Goal: Transaction & Acquisition: Book appointment/travel/reservation

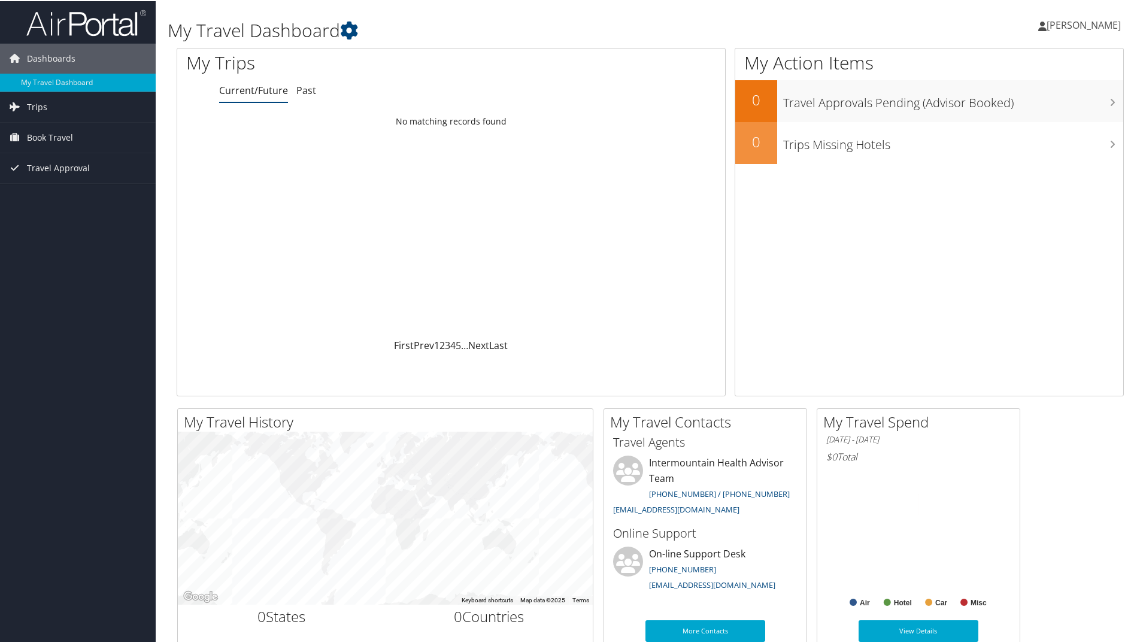
drag, startPoint x: 0, startPoint y: 0, endPoint x: 80, endPoint y: 132, distance: 153.9
click at [80, 132] on link "Book Travel" at bounding box center [78, 137] width 156 height 30
click at [56, 160] on link "Agent Booking Request" at bounding box center [78, 161] width 156 height 18
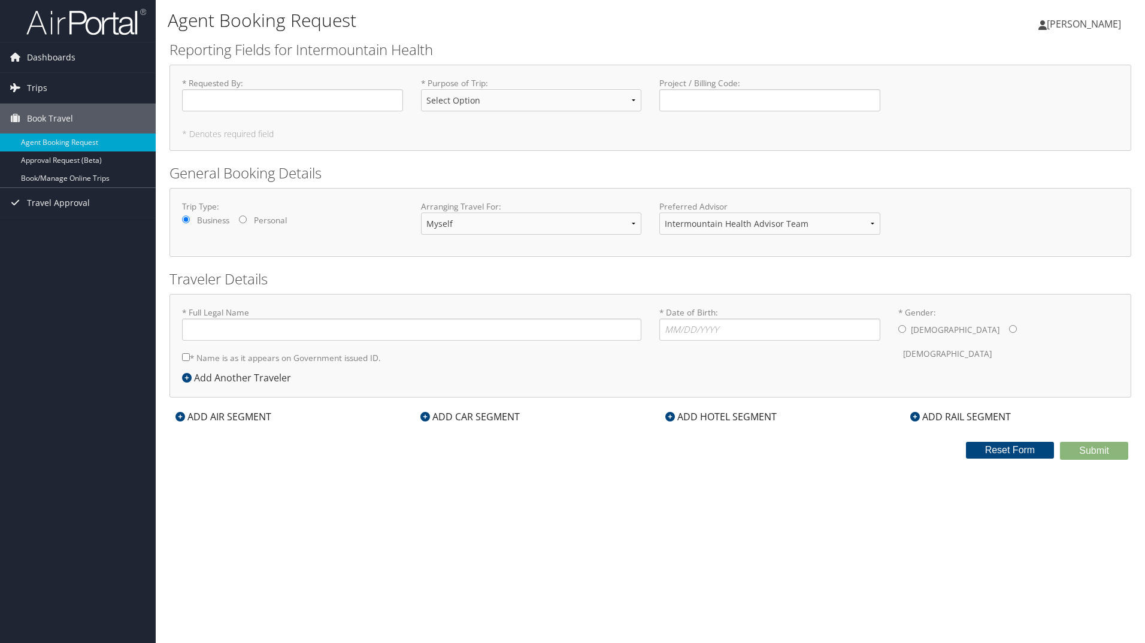
type input "[PERSON_NAME]"
click at [260, 101] on input "* Requested By : Required" at bounding box center [292, 100] width 221 height 22
type input "[PERSON_NAME]"
click at [595, 104] on select "Select Option 3rd Party Reimbursable Business CME Conf or Education Groups Pers…" at bounding box center [531, 100] width 221 height 22
select select "Business"
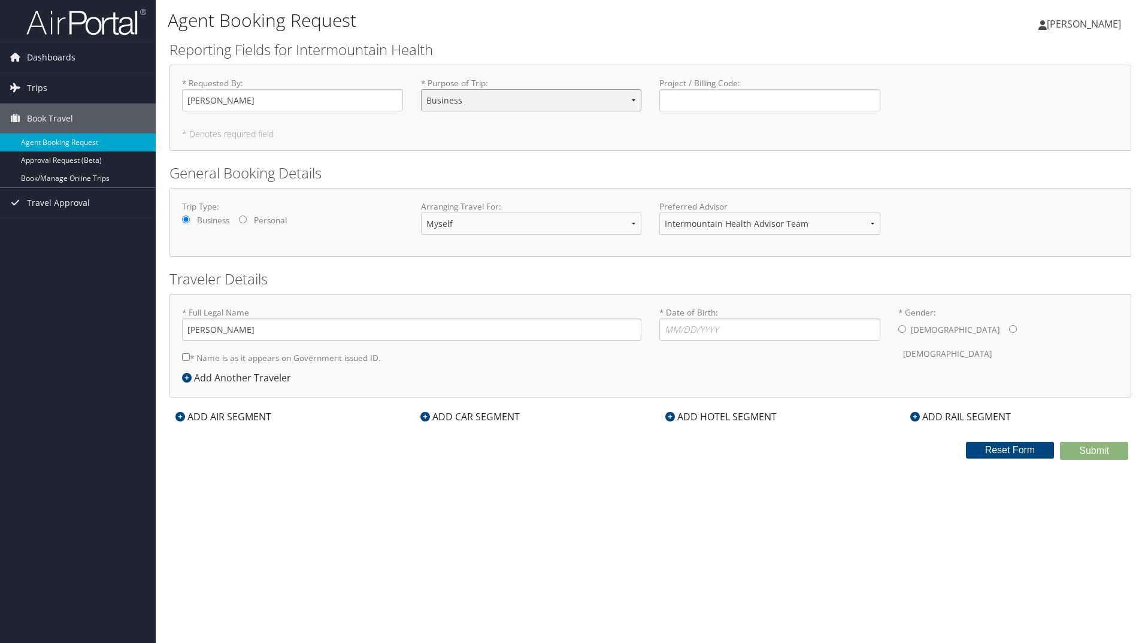
click at [421, 89] on select "Select Option 3rd Party Reimbursable Business CME Conf or Education Groups Pers…" at bounding box center [531, 100] width 221 height 22
click at [681, 99] on input "Project / Billing Code : Required" at bounding box center [769, 100] width 221 height 22
click at [769, 102] on input "Project / Billing Code : Required" at bounding box center [769, 100] width 221 height 22
type input "10600-31019"
click at [549, 232] on select "Myself Another Traveler Guest Traveler" at bounding box center [531, 224] width 221 height 22
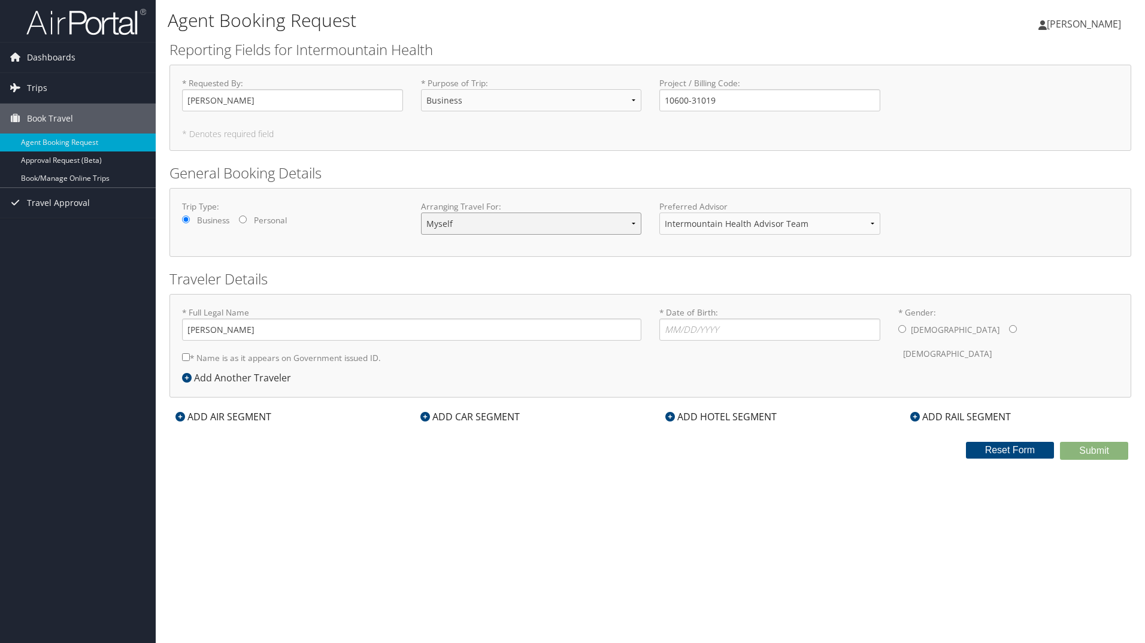
select select "another"
click at [421, 213] on select "Myself Another Traveler Guest Traveler" at bounding box center [531, 224] width 221 height 22
click at [289, 330] on input "* Full Legal Name" at bounding box center [411, 330] width 459 height 22
click at [281, 334] on input "* Full Legal Name" at bounding box center [411, 330] width 459 height 22
type input "Brenda Sue Freymiller"
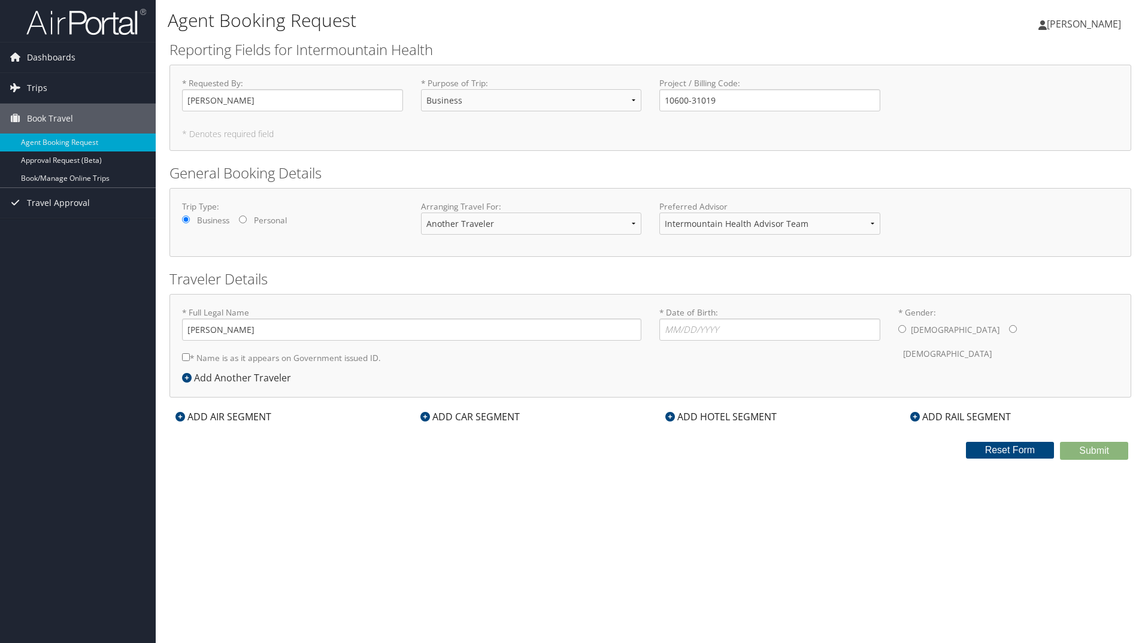
click at [189, 353] on label "* Name is as it appears on Government issued ID." at bounding box center [281, 358] width 199 height 22
click at [189, 353] on input "* Name is as it appears on Government issued ID." at bounding box center [186, 357] width 8 height 8
checkbox input "true"
click at [747, 329] on input "* Date of Birth: Invalid Date" at bounding box center [769, 330] width 221 height 22
type input "03/27/1969"
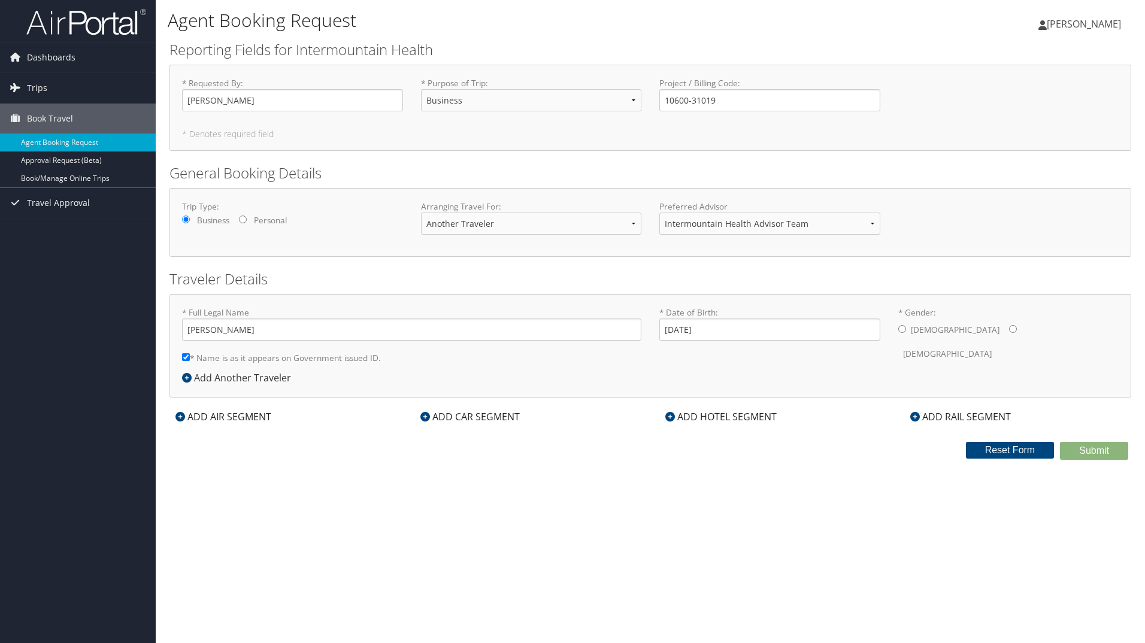
click at [1009, 326] on input "* Gender: Male Female" at bounding box center [1013, 329] width 8 height 8
radio input "true"
click at [180, 415] on icon at bounding box center [180, 417] width 10 height 10
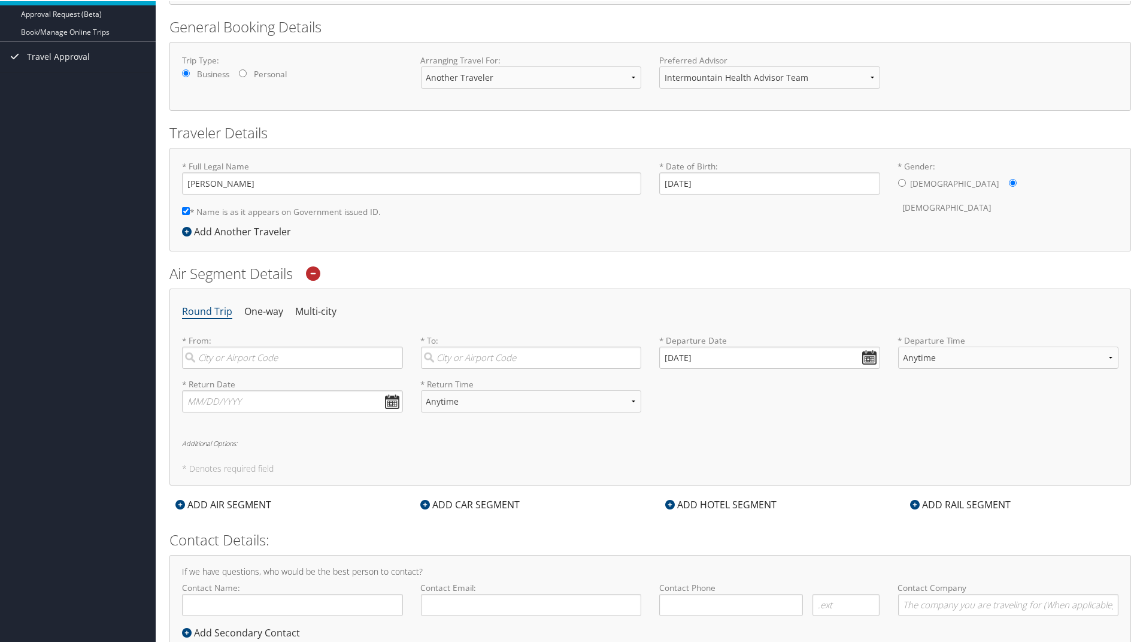
scroll to position [180, 0]
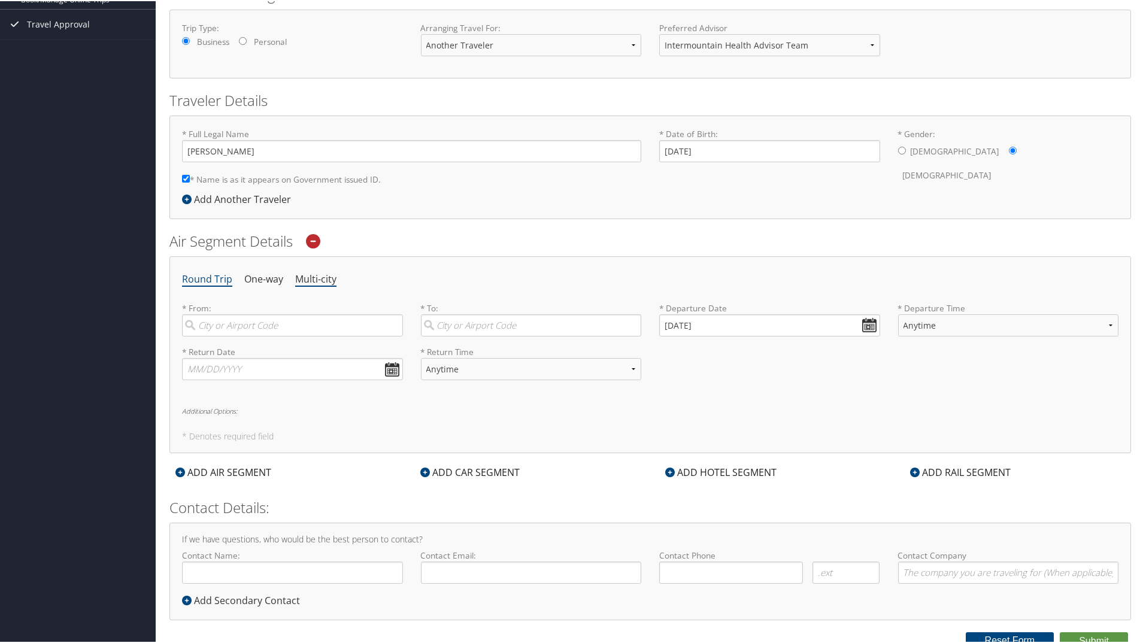
click at [320, 275] on li "Multi-city" at bounding box center [315, 279] width 41 height 22
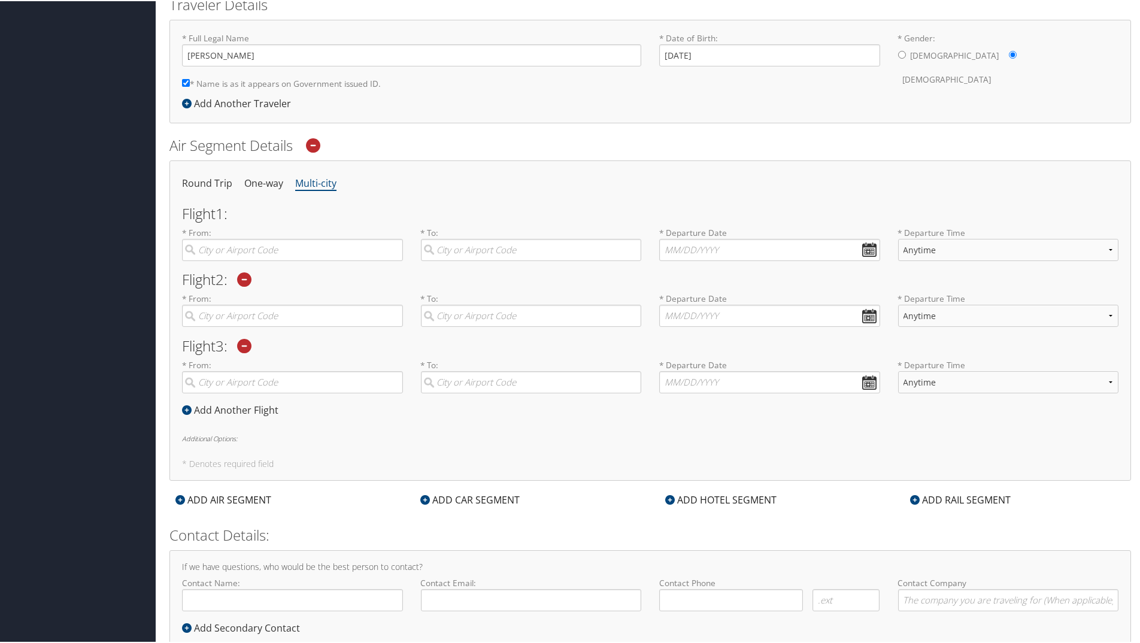
scroll to position [299, 0]
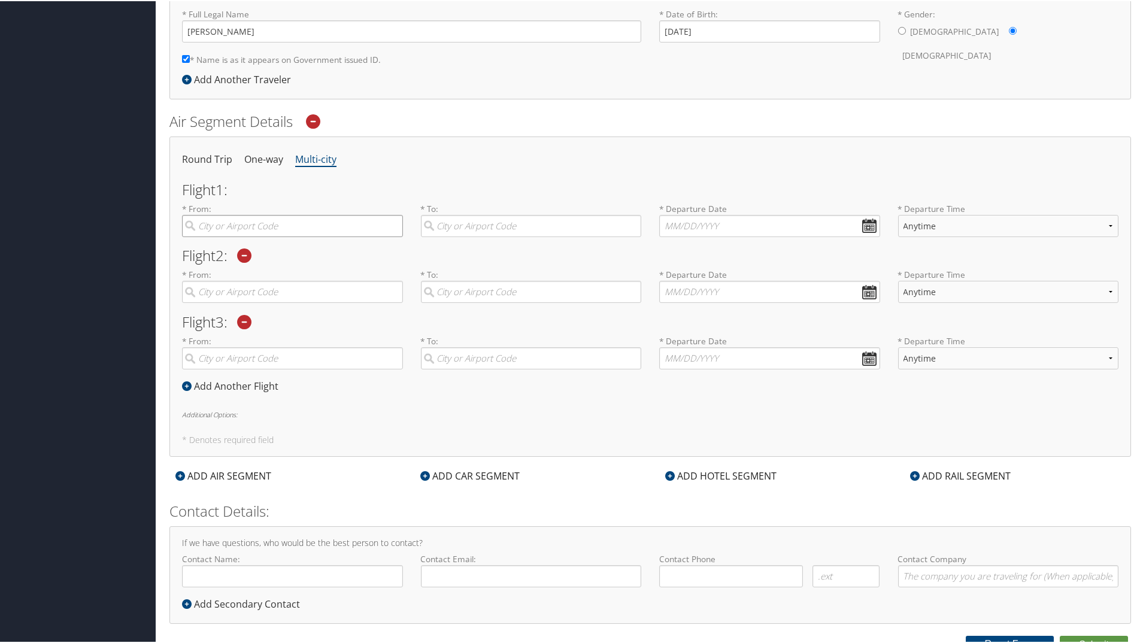
click at [250, 221] on input "search" at bounding box center [292, 225] width 221 height 22
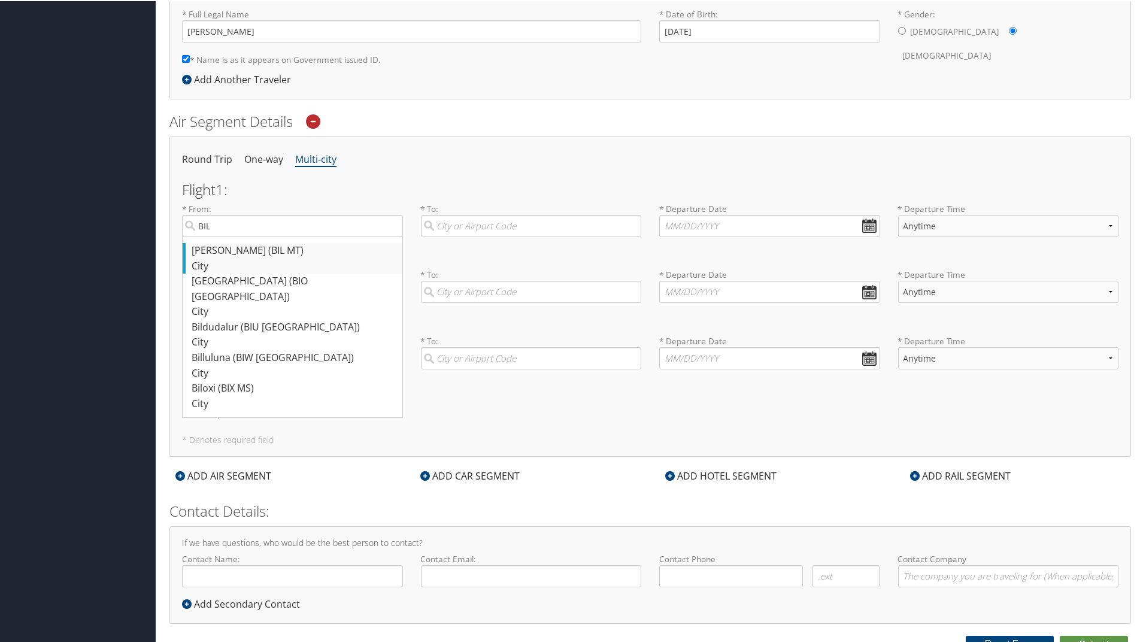
click at [244, 252] on div "Billings (BIL MT)" at bounding box center [294, 250] width 205 height 16
click at [244, 236] on input "BIL" at bounding box center [292, 225] width 221 height 22
type input "Billings (BIL MT)"
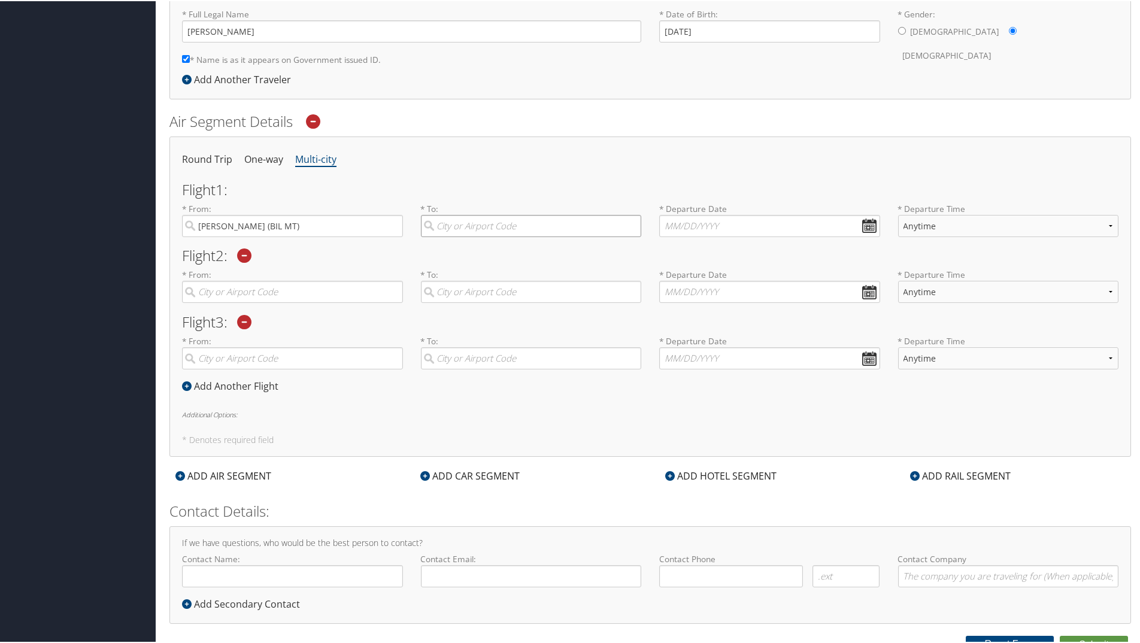
click at [452, 217] on input "search" at bounding box center [531, 225] width 221 height 22
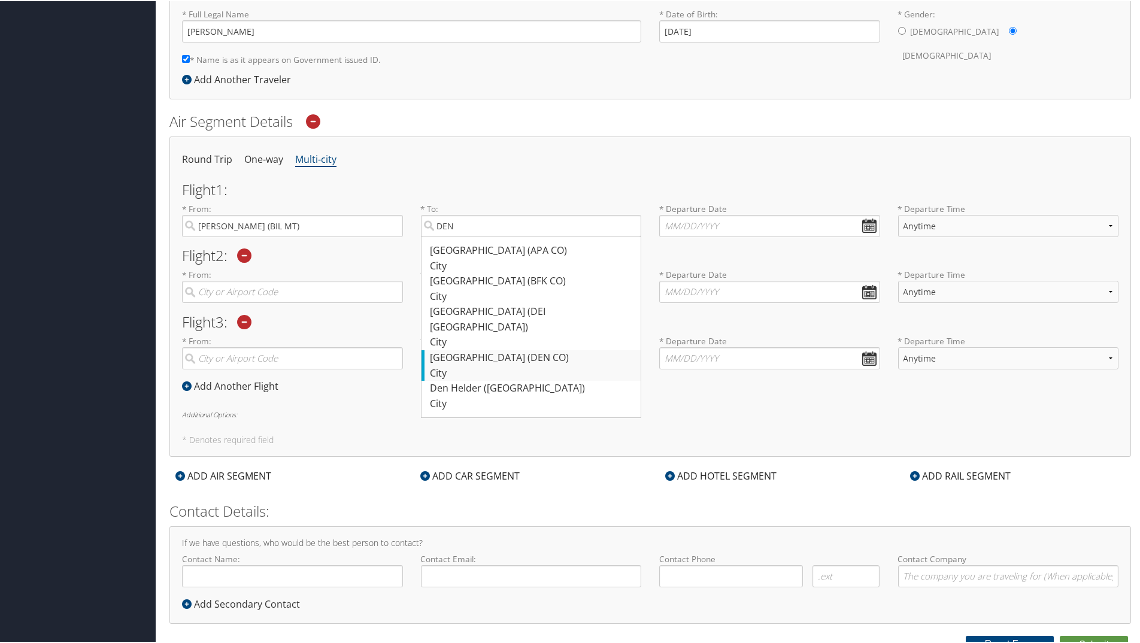
click at [502, 349] on div "Denver (DEN CO)" at bounding box center [533, 357] width 205 height 16
click at [502, 236] on input "DEN" at bounding box center [531, 225] width 221 height 22
type input "Denver (DEN CO)"
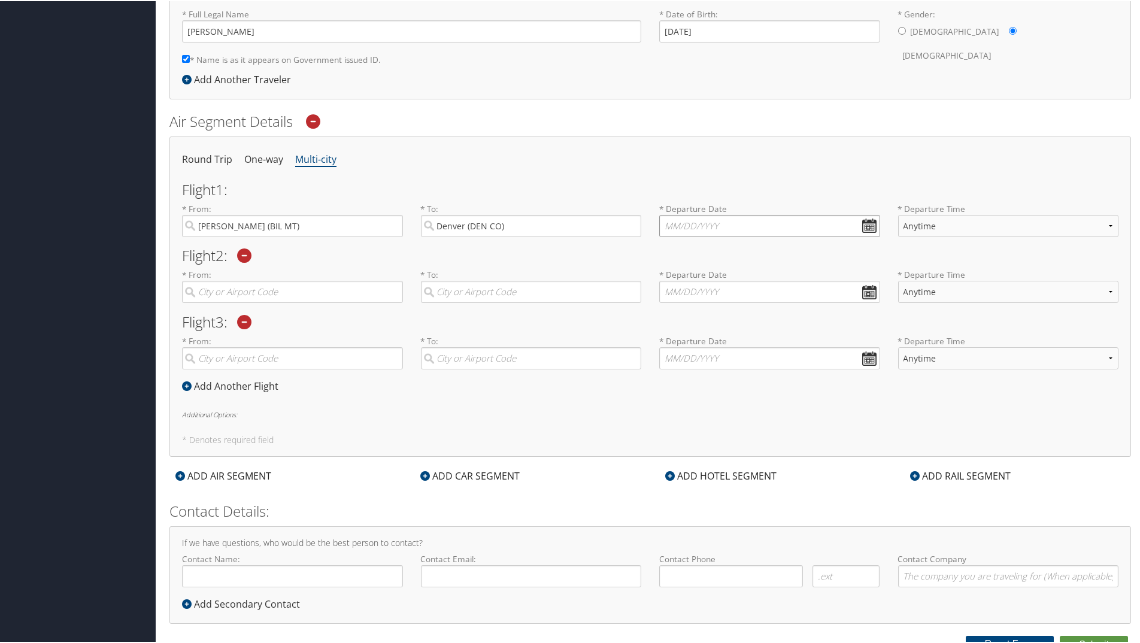
click at [860, 225] on input "text" at bounding box center [769, 225] width 221 height 22
click at [691, 356] on td "29" at bounding box center [691, 357] width 16 height 16
type input "09/29/2025"
click at [949, 222] on select "Anytime Early Morning (5AM-7AM) Morning (7AM-12PM) Afternoon (12PM-5PM) Evening…" at bounding box center [1008, 225] width 221 height 22
select select "7:00 AM"
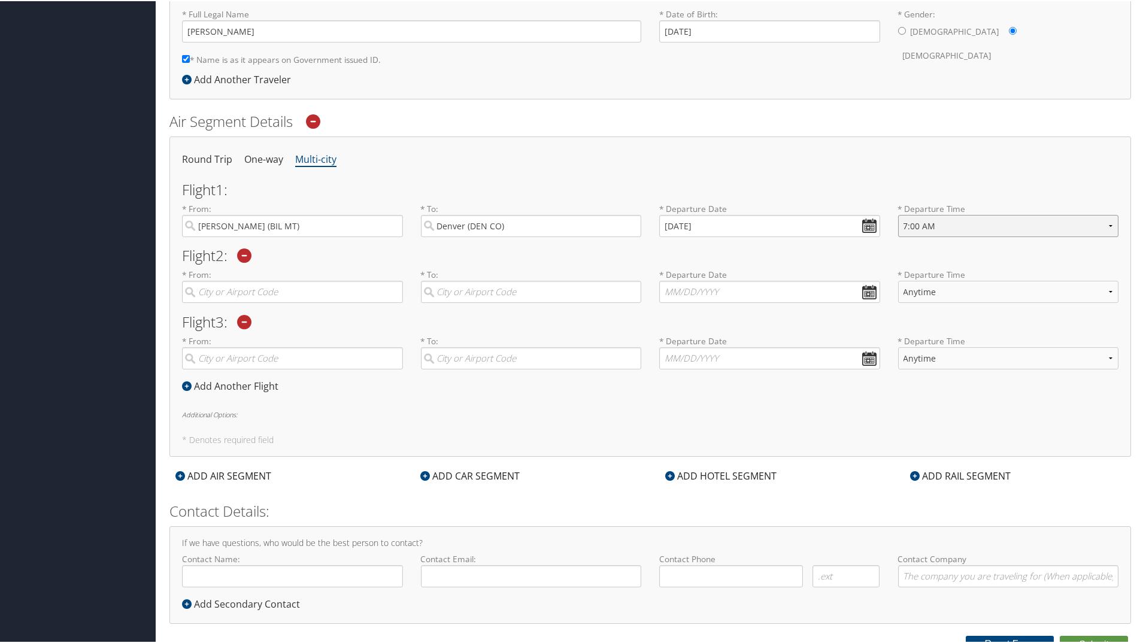
click at [898, 214] on select "Anytime Early Morning (5AM-7AM) Morning (7AM-12PM) Afternoon (12PM-5PM) Evening…" at bounding box center [1008, 225] width 221 height 22
click at [304, 288] on input "search" at bounding box center [292, 291] width 221 height 22
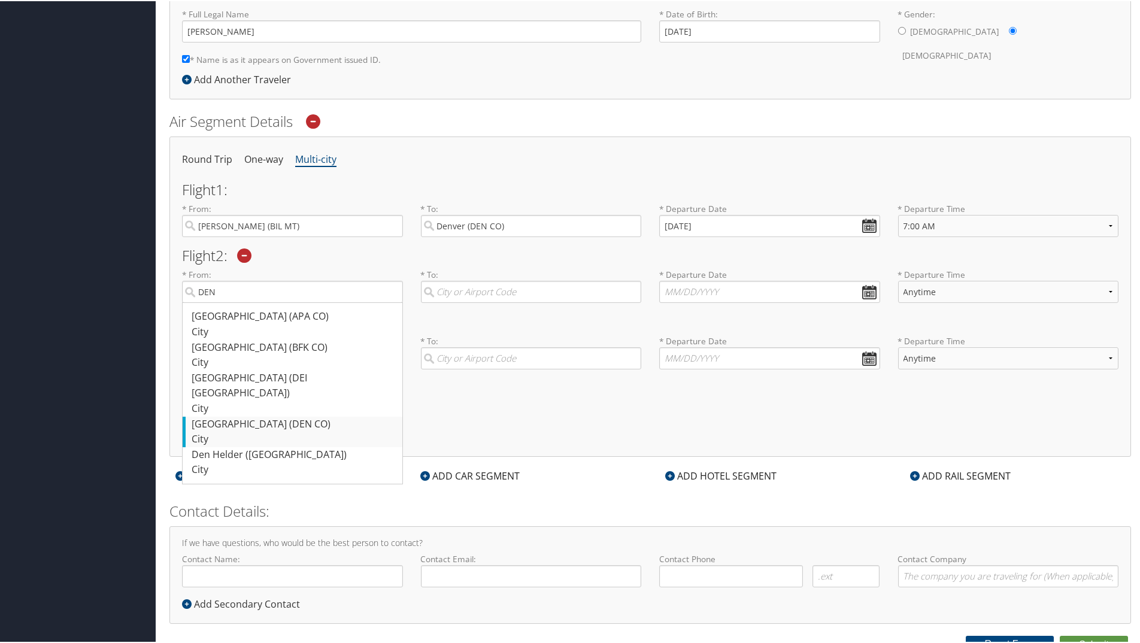
click at [283, 416] on div "Denver (DEN CO)" at bounding box center [294, 424] width 205 height 16
click at [283, 302] on input "DEN" at bounding box center [292, 291] width 221 height 22
type input "Denver (DEN CO)"
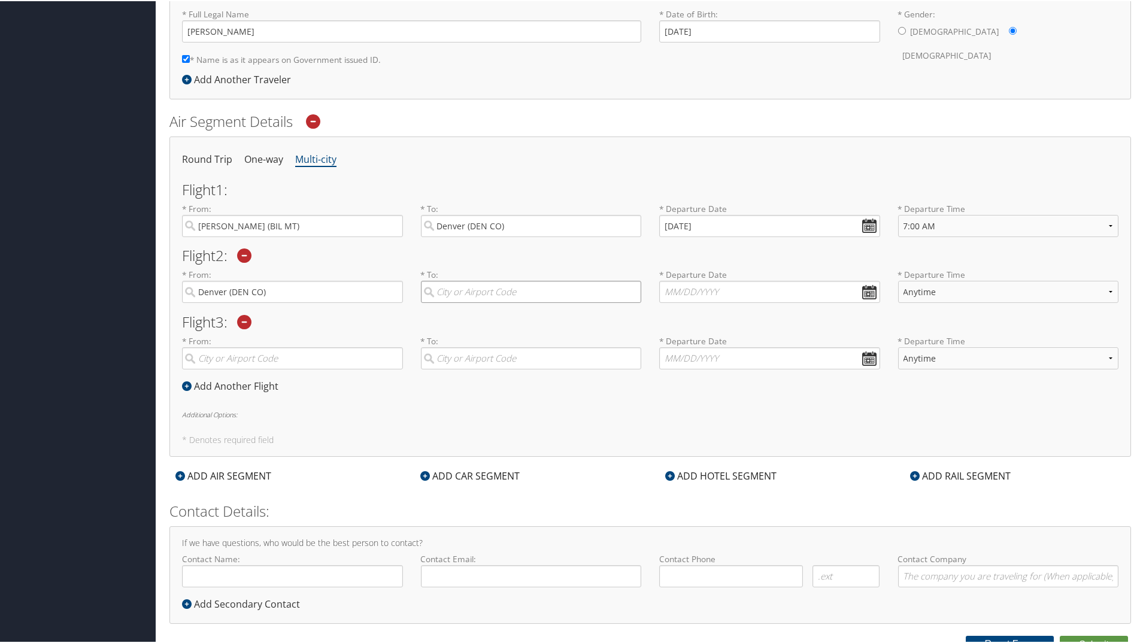
click at [466, 293] on input "search" at bounding box center [531, 291] width 221 height 22
type input "S"
click at [460, 353] on div "St George (SGU UT)" at bounding box center [533, 347] width 205 height 16
click at [460, 302] on input "ST George" at bounding box center [531, 291] width 221 height 22
type input "St George (SGU UT)"
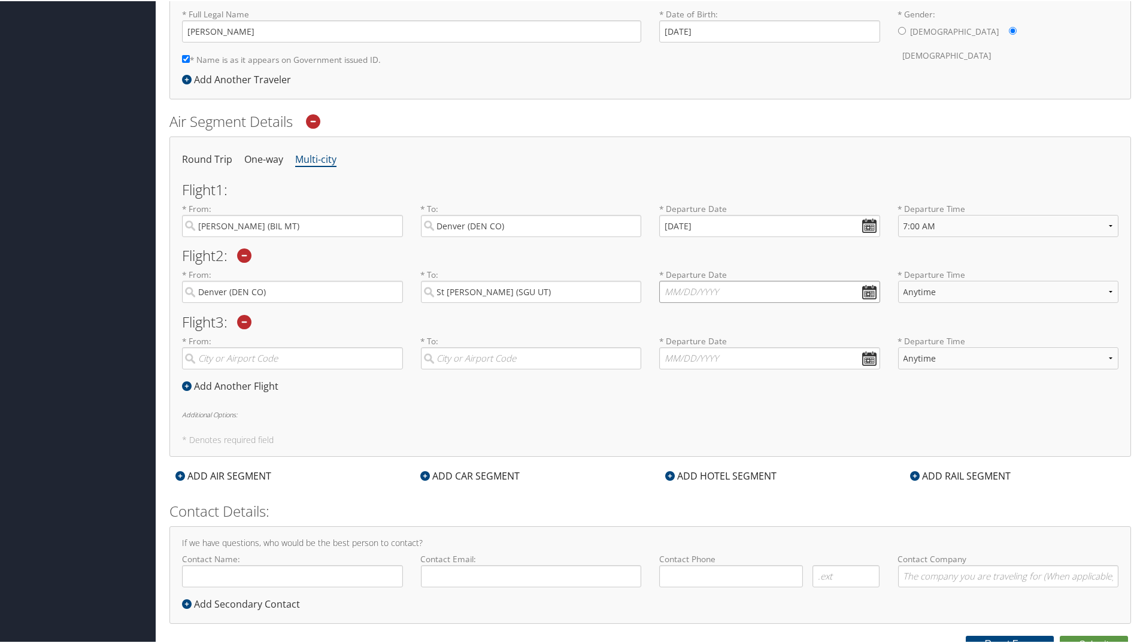
click at [868, 292] on input "text" at bounding box center [769, 291] width 221 height 22
click at [723, 423] on td "1" at bounding box center [725, 423] width 16 height 16
type input "10/01/2025"
click at [928, 287] on select "Anytime Early Morning (5AM-7AM) Morning (7AM-12PM) Afternoon (12PM-5PM) Evening…" at bounding box center [1008, 291] width 221 height 22
select select "8:00 AM"
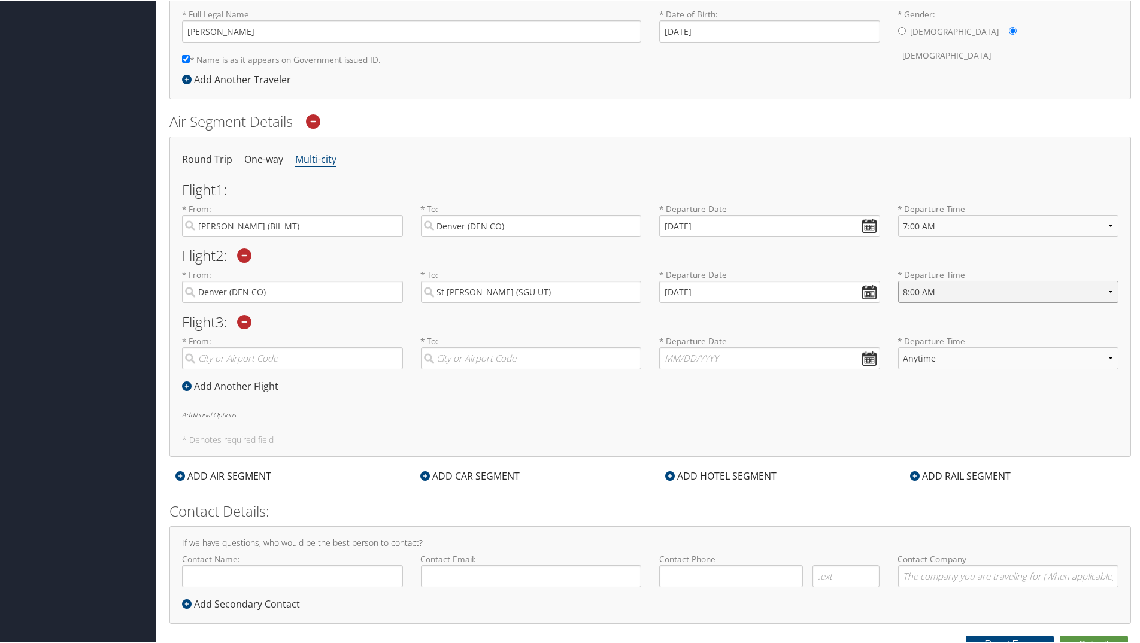
click at [898, 280] on select "Anytime Early Morning (5AM-7AM) Morning (7AM-12PM) Afternoon (12PM-5PM) Evening…" at bounding box center [1008, 291] width 221 height 22
click at [332, 355] on input "search" at bounding box center [292, 357] width 221 height 22
click at [272, 387] on div "St George (SGU UT)" at bounding box center [294, 382] width 205 height 16
click at [272, 368] on input "SGU" at bounding box center [292, 357] width 221 height 22
type input "St George (SGU UT)"
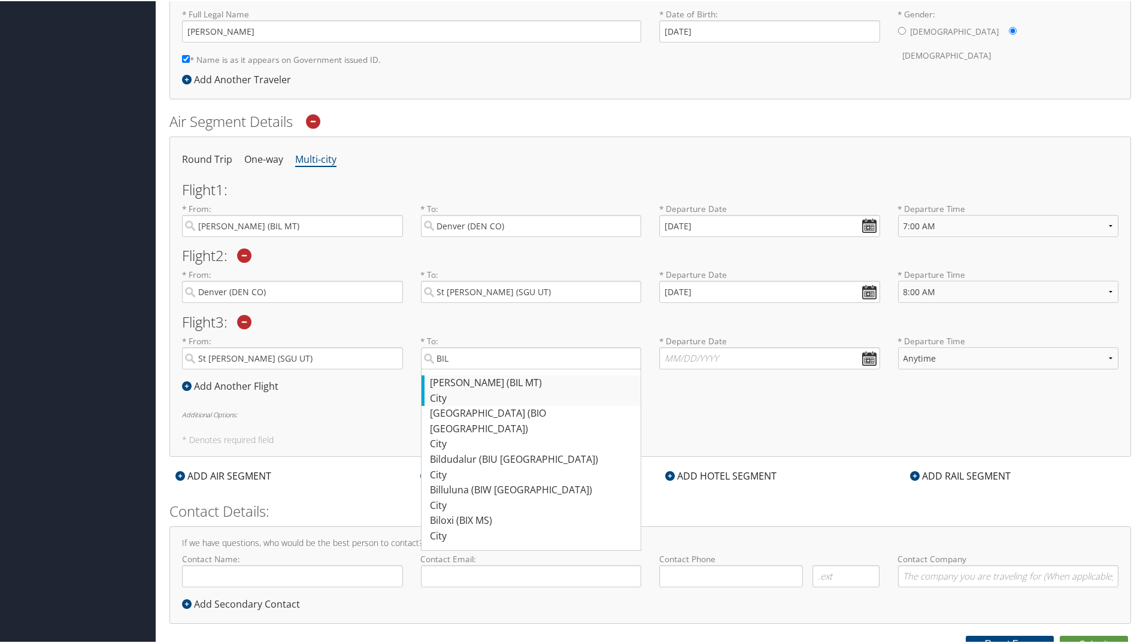
click at [463, 381] on div "Billings (BIL MT)" at bounding box center [533, 382] width 205 height 16
click at [463, 368] on input "BIL" at bounding box center [531, 357] width 221 height 22
type input "Billings (BIL MT)"
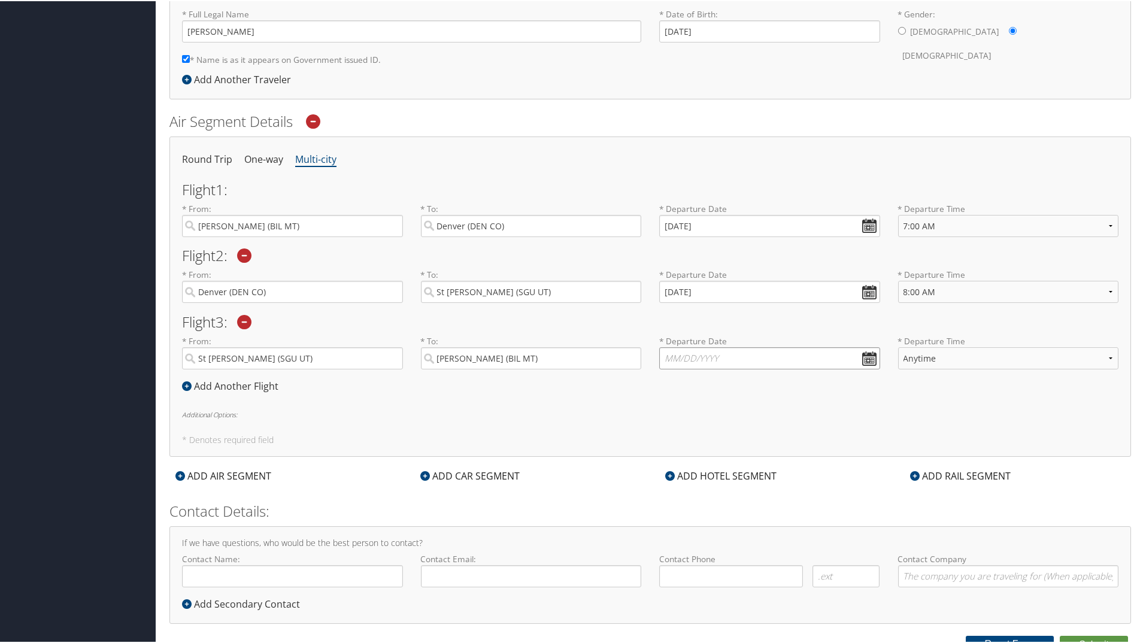
click at [868, 360] on input "text" at bounding box center [769, 357] width 221 height 22
click at [762, 488] on td "3" at bounding box center [760, 489] width 16 height 16
type input "10/03/2025"
click at [1042, 355] on select "Anytime Early Morning (5AM-7AM) Morning (7AM-12PM) Afternoon (12PM-5PM) Evening…" at bounding box center [1008, 357] width 221 height 22
select select "5:00 PM"
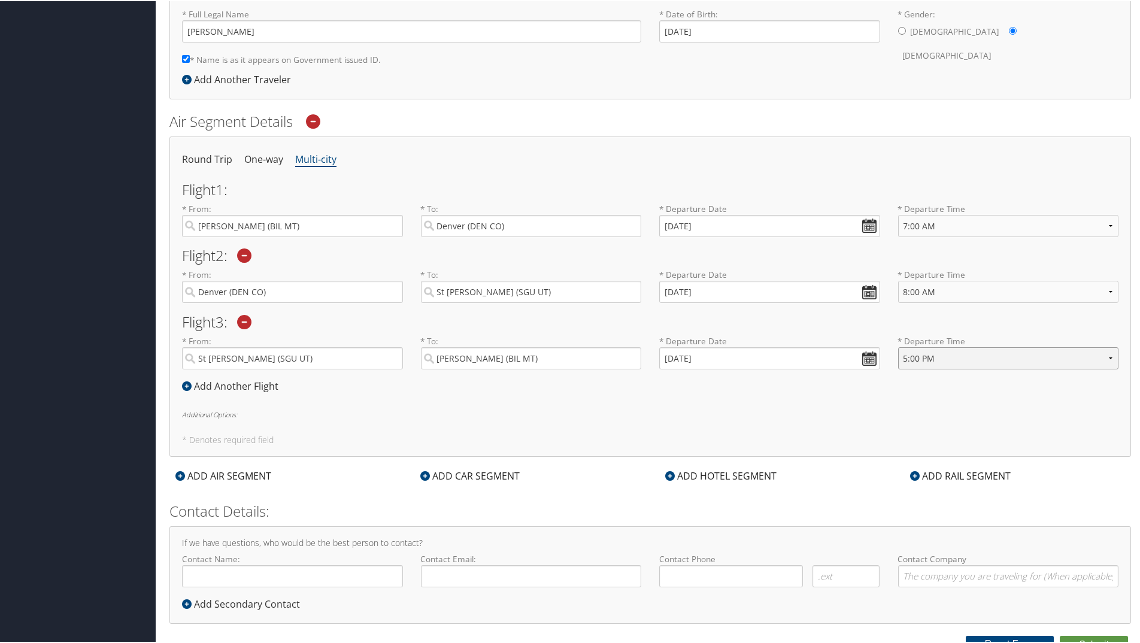
click at [898, 346] on select "Anytime Early Morning (5AM-7AM) Morning (7AM-12PM) Afternoon (12PM-5PM) Evening…" at bounding box center [1008, 357] width 221 height 22
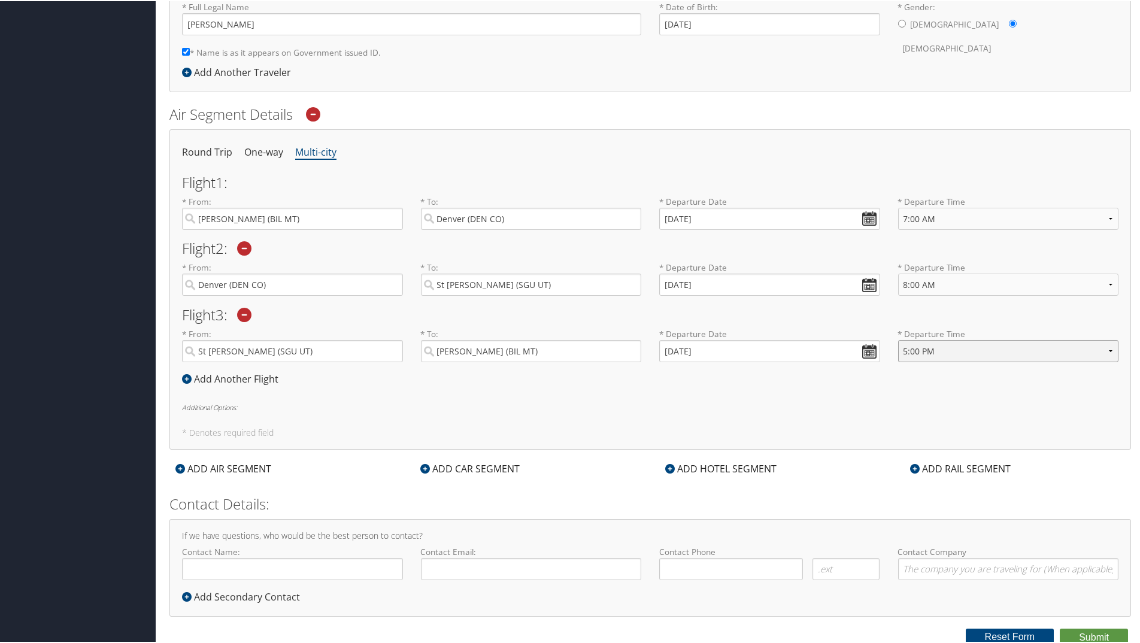
scroll to position [309, 0]
click at [423, 463] on icon at bounding box center [425, 465] width 10 height 10
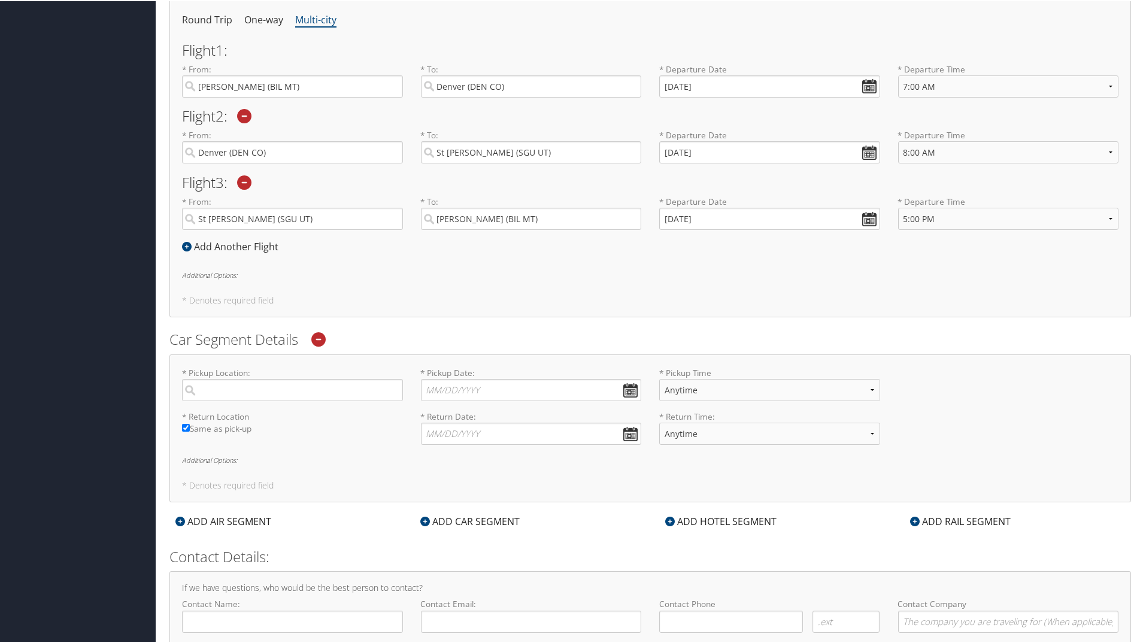
scroll to position [489, 0]
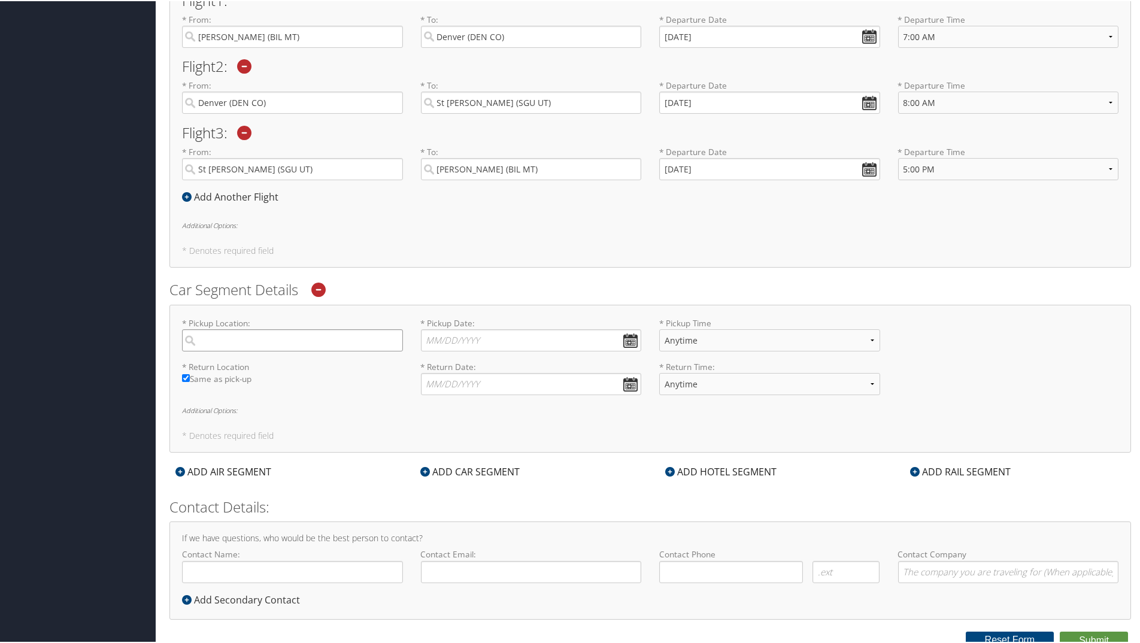
click at [271, 341] on input "search" at bounding box center [292, 339] width 221 height 22
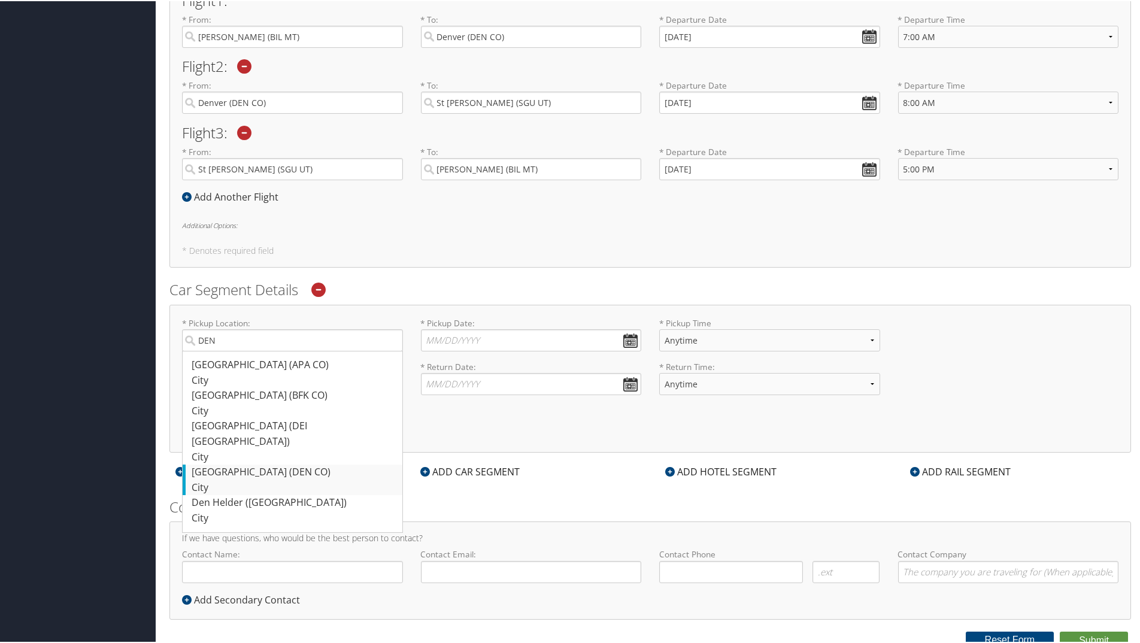
click at [225, 463] on div "Denver (DEN CO)" at bounding box center [294, 471] width 205 height 16
click at [225, 350] on input "DEN" at bounding box center [292, 339] width 221 height 22
type input "Denver"
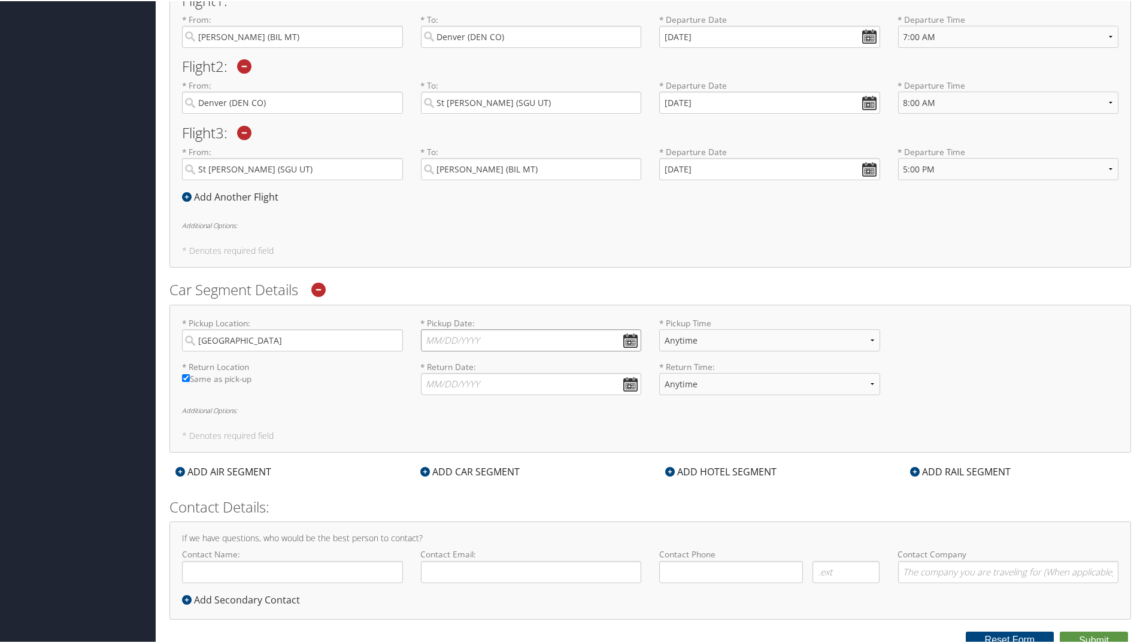
click at [631, 337] on input "* Pickup Date: Dates must be valid" at bounding box center [531, 339] width 221 height 22
click at [457, 467] on td "29" at bounding box center [454, 471] width 16 height 16
type input "09/29/2025"
click at [706, 338] on select "Anytime 12:00 AM 1:00 AM 2:00 AM 3:00 AM 4:00 AM 5:00 AM 6:00 AM 7:00 AM 8:00 A…" at bounding box center [769, 339] width 221 height 22
select select "9:00 AM"
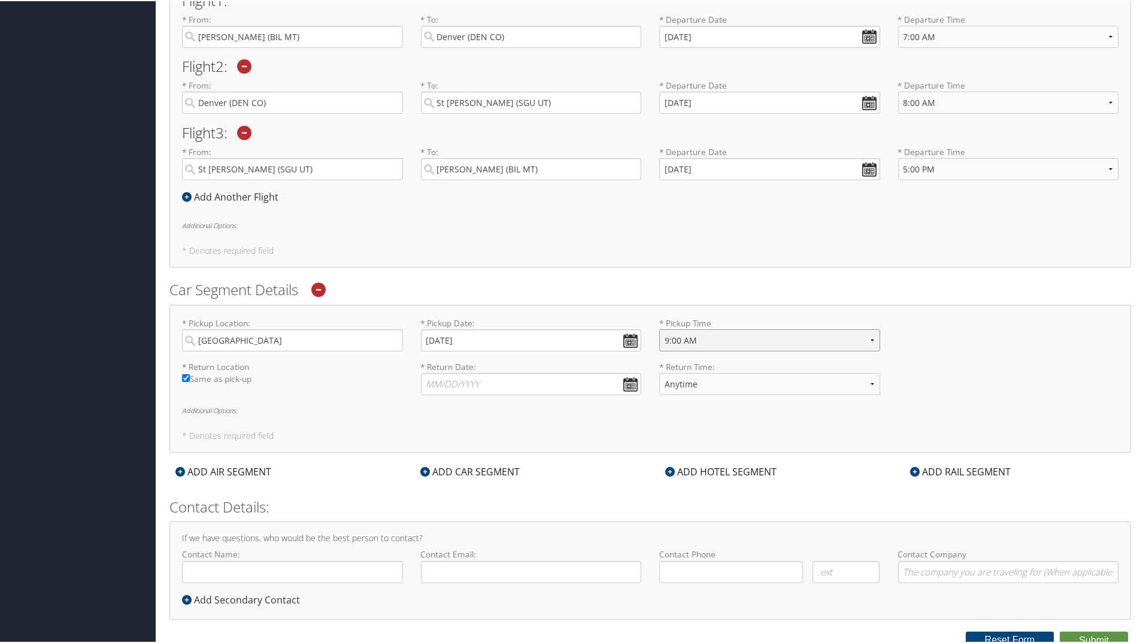
click at [659, 328] on select "Anytime 12:00 AM 1:00 AM 2:00 AM 3:00 AM 4:00 AM 5:00 AM 6:00 AM 7:00 AM 8:00 A…" at bounding box center [769, 339] width 221 height 22
click at [535, 384] on input "* Return Date: Dates must be valid" at bounding box center [531, 383] width 221 height 22
click at [490, 516] on td "1" at bounding box center [488, 515] width 16 height 16
type input "10/01/2025"
click at [768, 381] on select "Anytime 12:00 AM 1:00 AM 2:00 AM 3:00 AM 4:00 AM 5:00 AM 6:00 AM 7:00 AM 8:00 A…" at bounding box center [769, 383] width 221 height 22
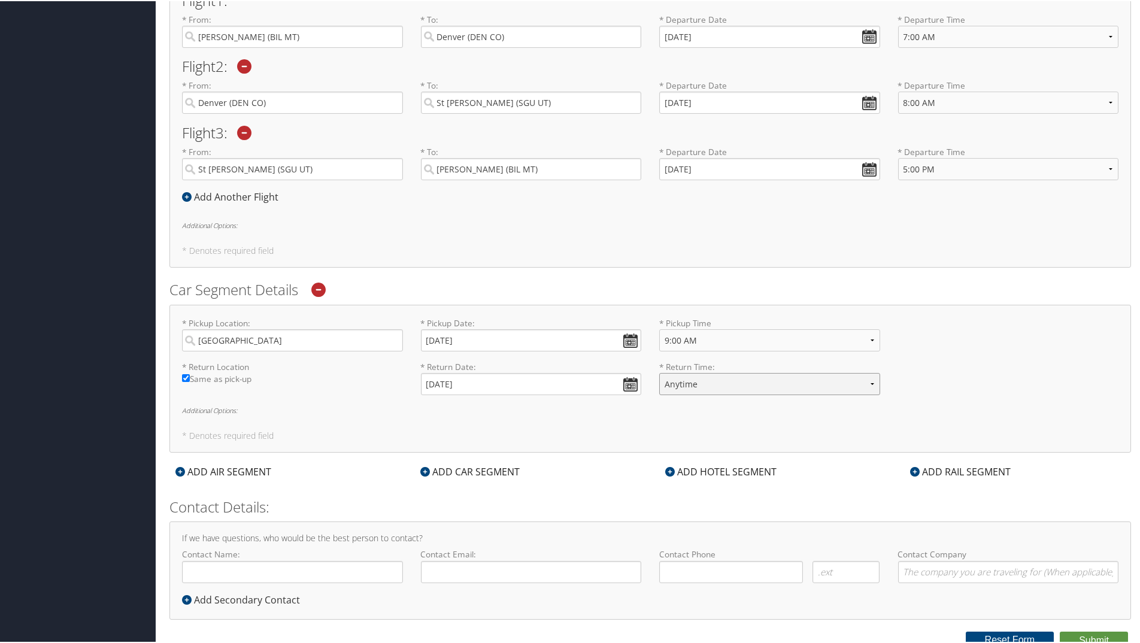
select select "8:00 AM"
click at [659, 372] on select "Anytime 12:00 AM 1:00 AM 2:00 AM 3:00 AM 4:00 AM 5:00 AM 6:00 AM 7:00 AM 8:00 A…" at bounding box center [769, 383] width 221 height 22
click at [452, 466] on div "ADD CAR SEGMENT" at bounding box center [469, 470] width 111 height 14
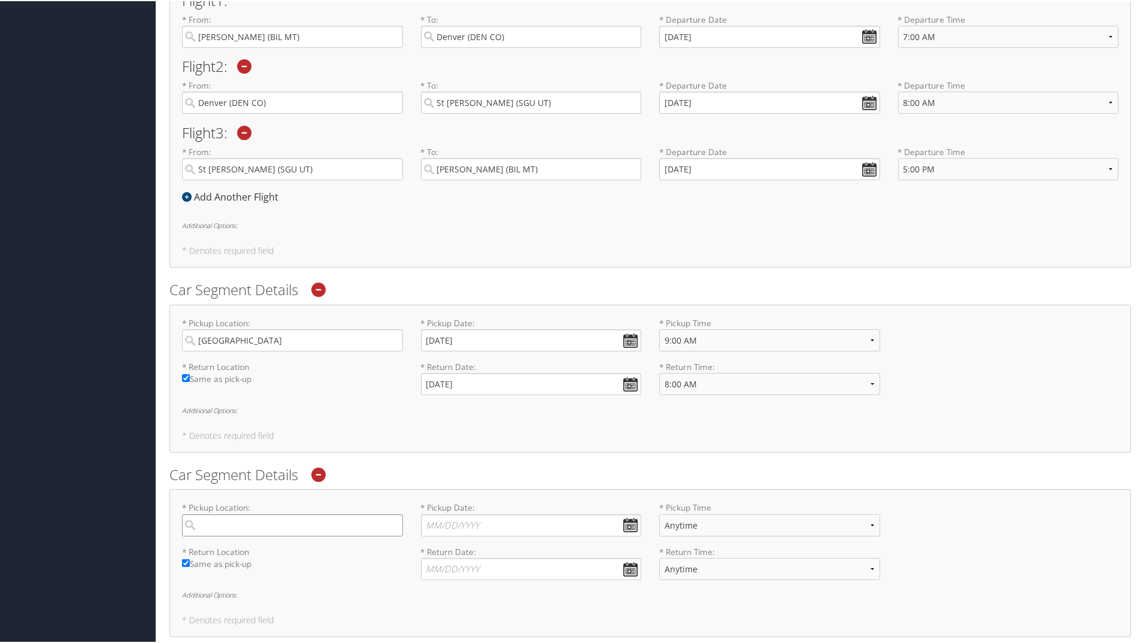
click at [285, 526] on input "search" at bounding box center [292, 524] width 221 height 22
click at [265, 550] on div "St George (SGU UT)" at bounding box center [294, 549] width 205 height 16
click at [265, 535] on input "SGU" at bounding box center [292, 524] width 221 height 22
type input "St George"
click at [624, 523] on input "* Pickup Date: Dates must be valid" at bounding box center [531, 524] width 221 height 22
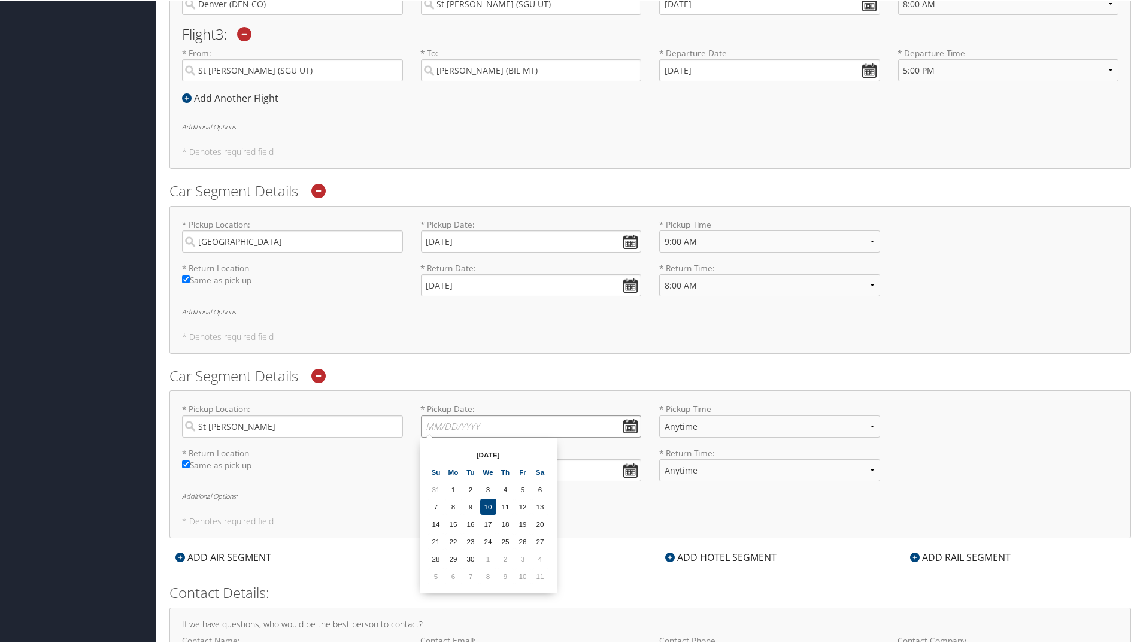
scroll to position [608, 0]
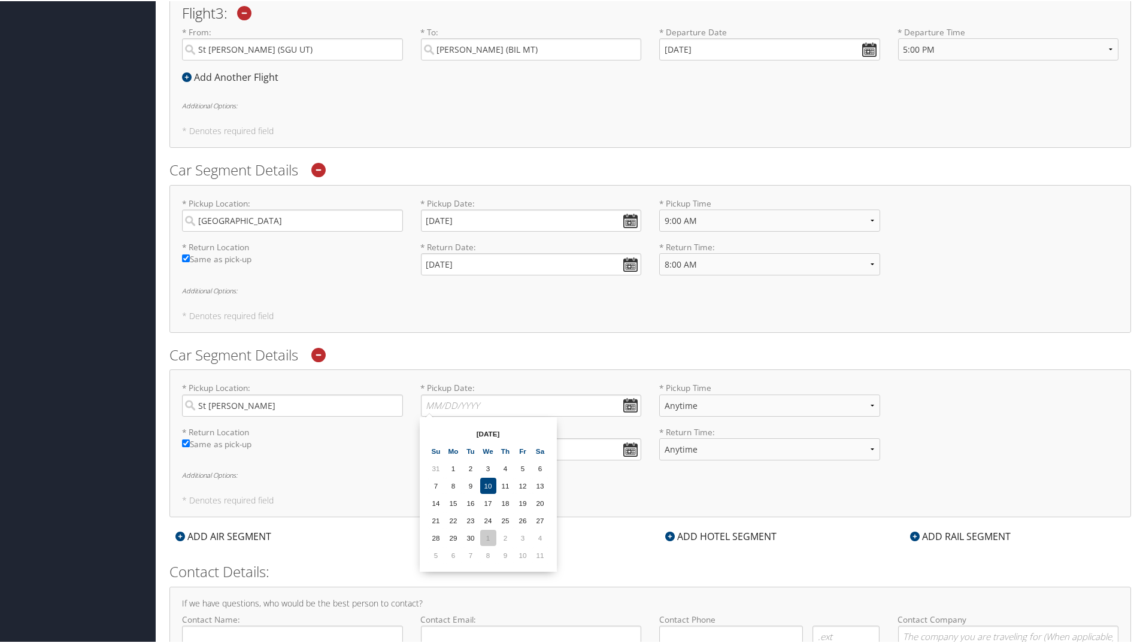
click at [491, 530] on td "1" at bounding box center [488, 537] width 16 height 16
type input "10/01/2025"
click at [717, 399] on select "Anytime 12:00 AM 1:00 AM 2:00 AM 3:00 AM 4:00 AM 5:00 AM 6:00 AM 7:00 AM 8:00 A…" at bounding box center [769, 404] width 221 height 22
select select "10:00 AM"
click at [659, 393] on select "Anytime 12:00 AM 1:00 AM 2:00 AM 3:00 AM 4:00 AM 5:00 AM 6:00 AM 7:00 AM 8:00 A…" at bounding box center [769, 404] width 221 height 22
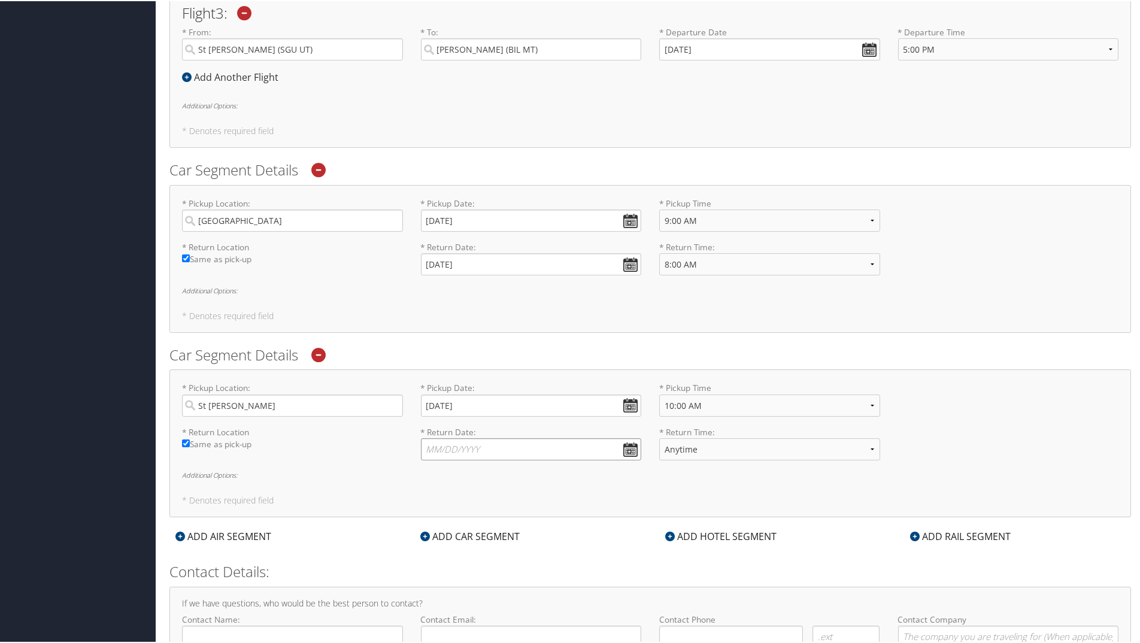
click at [560, 444] on input "* Return Date: Dates must be valid" at bounding box center [531, 448] width 221 height 22
click at [520, 581] on td "3" at bounding box center [523, 580] width 16 height 16
type input "10/03/2025"
click at [768, 449] on select "Anytime 12:00 AM 1:00 AM 2:00 AM 3:00 AM 4:00 AM 5:00 AM 6:00 AM 7:00 AM 8:00 A…" at bounding box center [769, 448] width 221 height 22
select select "5:00 PM"
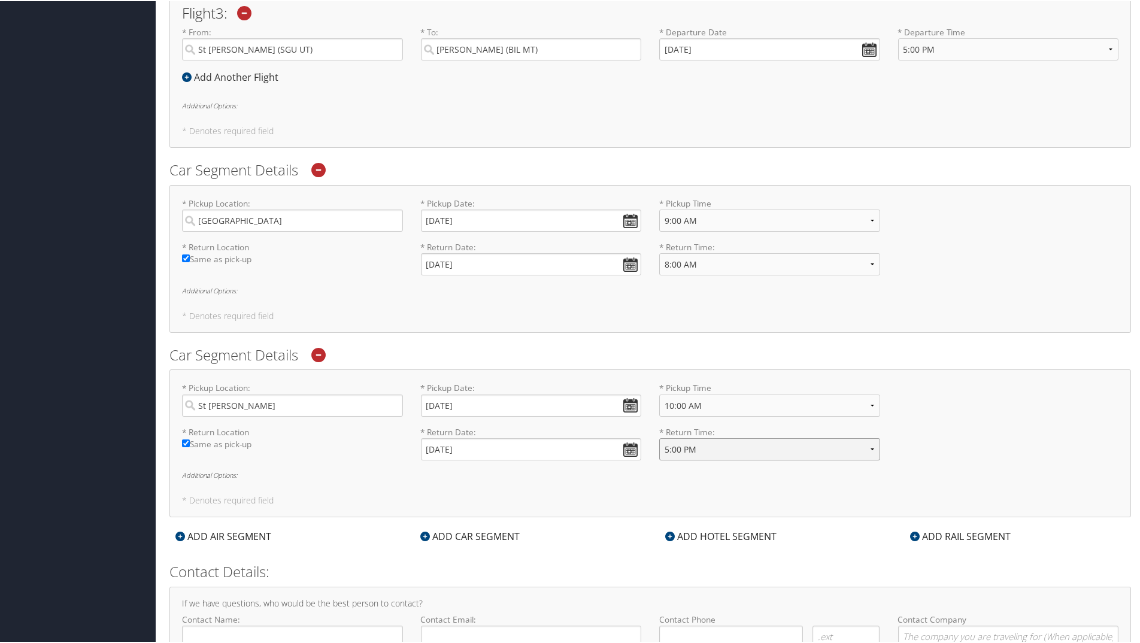
click at [659, 437] on select "Anytime 12:00 AM 1:00 AM 2:00 AM 3:00 AM 4:00 AM 5:00 AM 6:00 AM 7:00 AM 8:00 A…" at bounding box center [769, 448] width 221 height 22
click at [679, 535] on div "ADD HOTEL SEGMENT" at bounding box center [720, 535] width 123 height 14
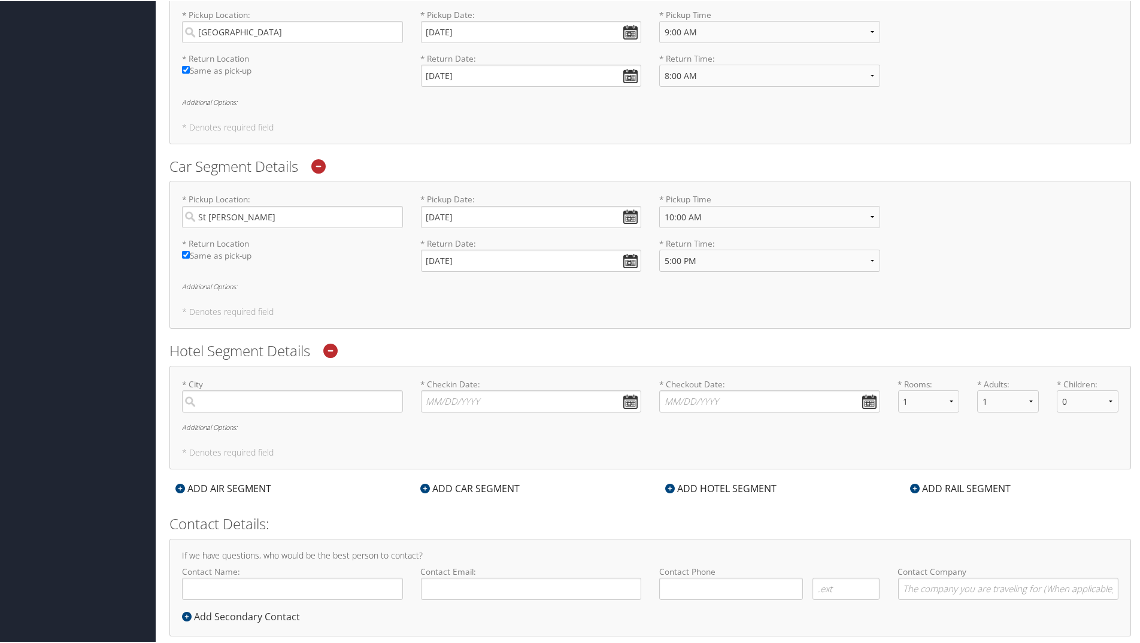
scroll to position [819, 0]
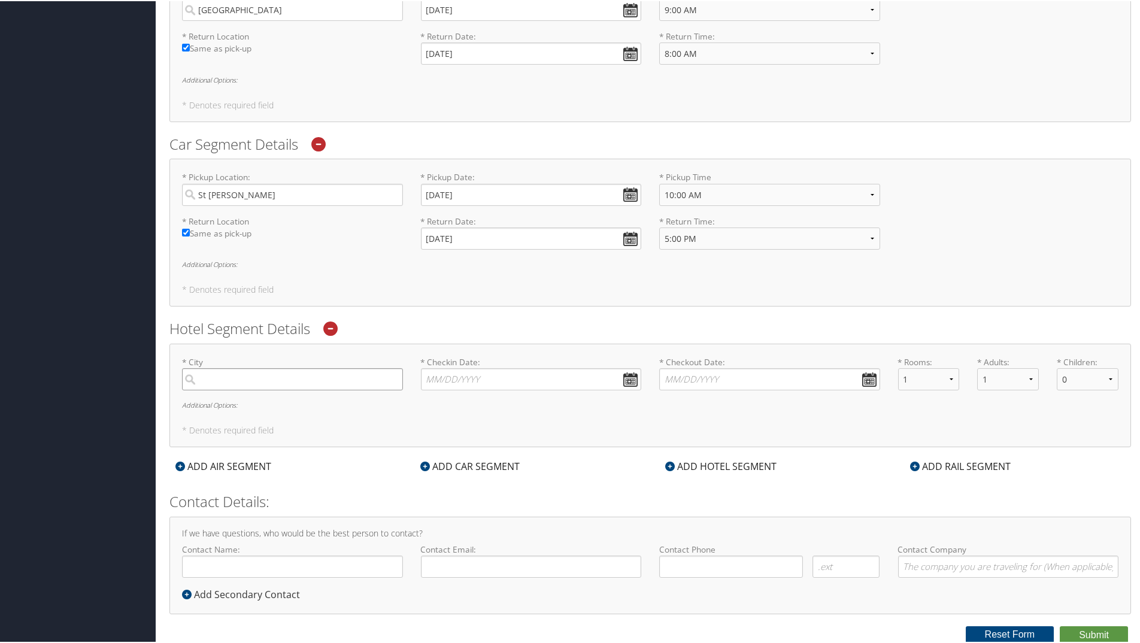
click at [255, 371] on input "search" at bounding box center [292, 378] width 221 height 22
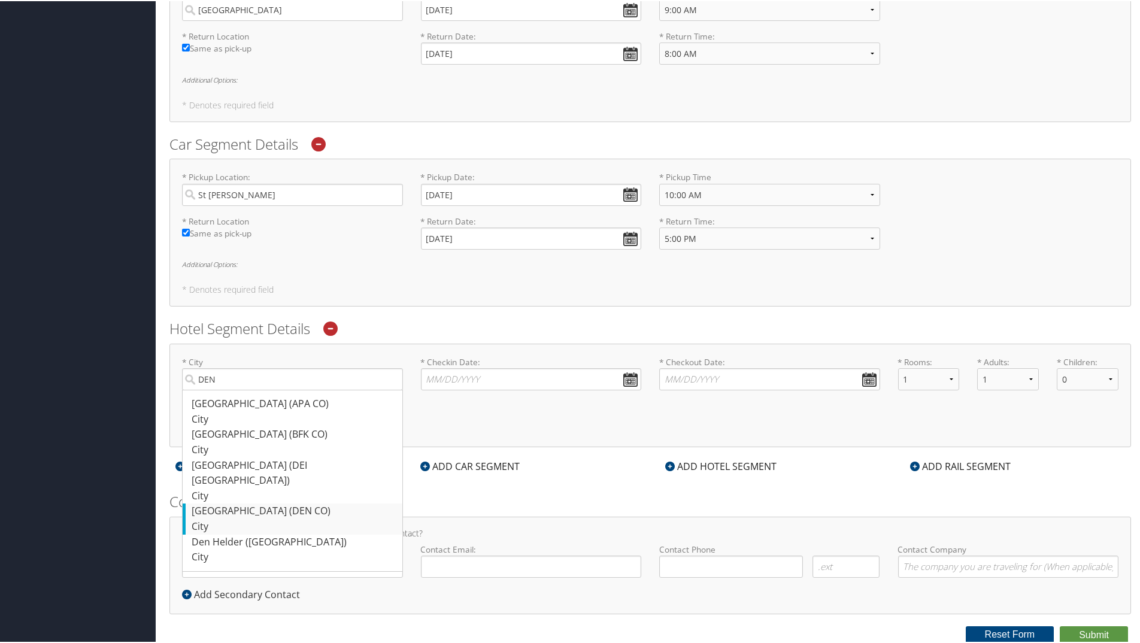
click at [260, 502] on div "Denver (DEN CO)" at bounding box center [294, 510] width 205 height 16
click at [260, 389] on input "DEN" at bounding box center [292, 378] width 221 height 22
type input "Denver"
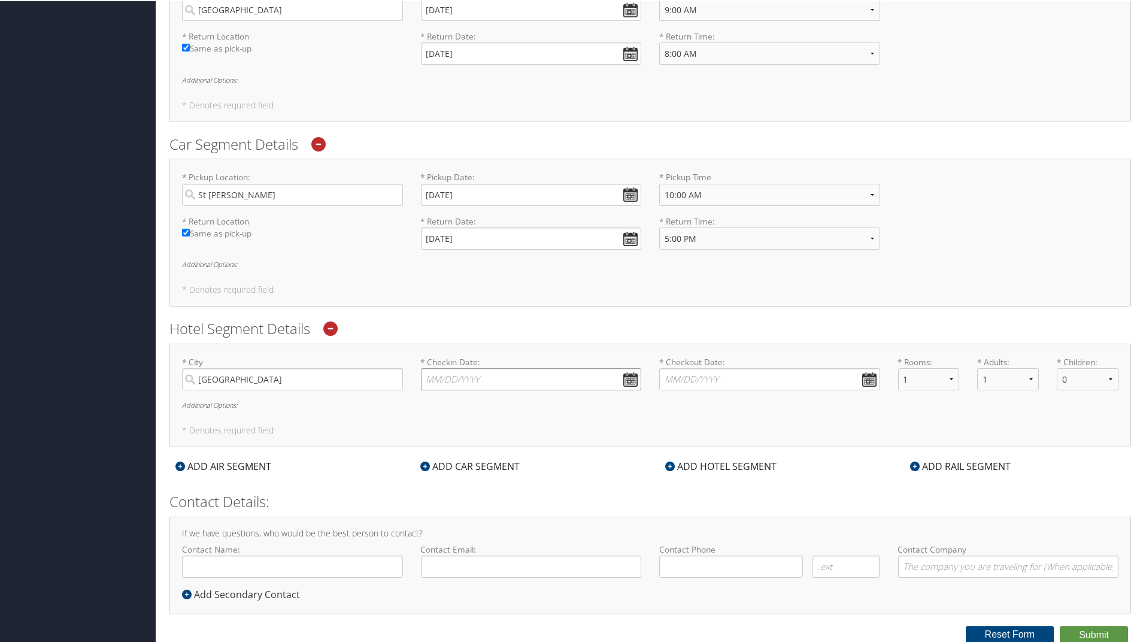
click at [495, 377] on input "* Checkin Date: Dates must be valid" at bounding box center [531, 378] width 221 height 22
click at [456, 509] on td "29" at bounding box center [454, 510] width 16 height 16
type input "09/29/2025"
click at [734, 376] on input "* Checkout Date: Dates must be valid" at bounding box center [769, 378] width 221 height 22
click at [722, 505] on td "1" at bounding box center [725, 510] width 16 height 16
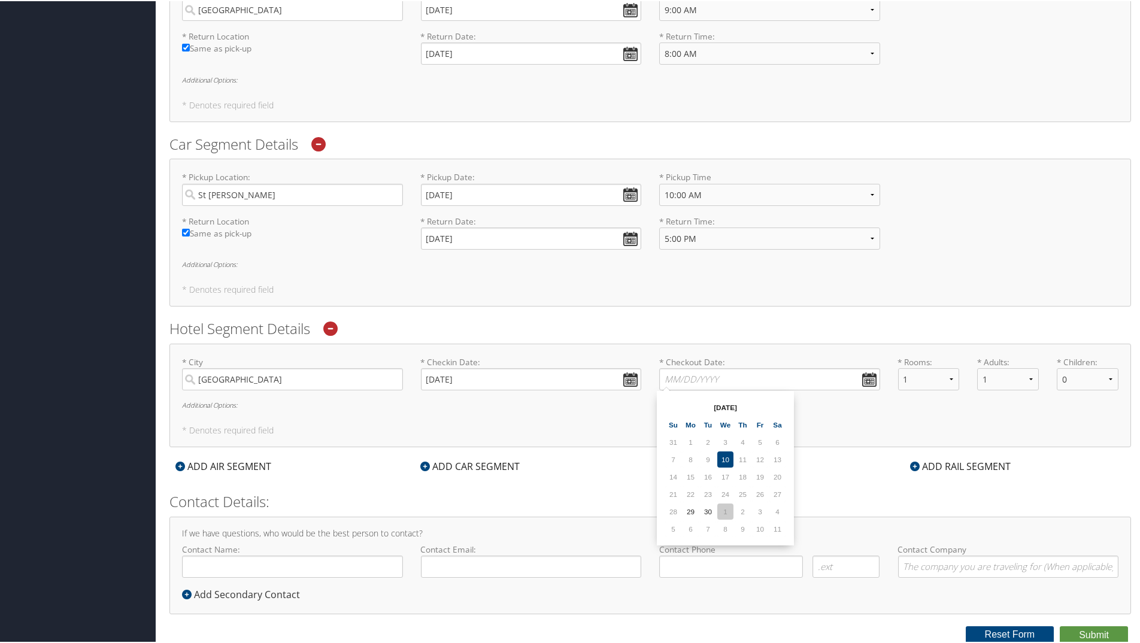
type input "10/01/2025"
click at [210, 404] on h6 "Additional Options:" at bounding box center [650, 404] width 937 height 7
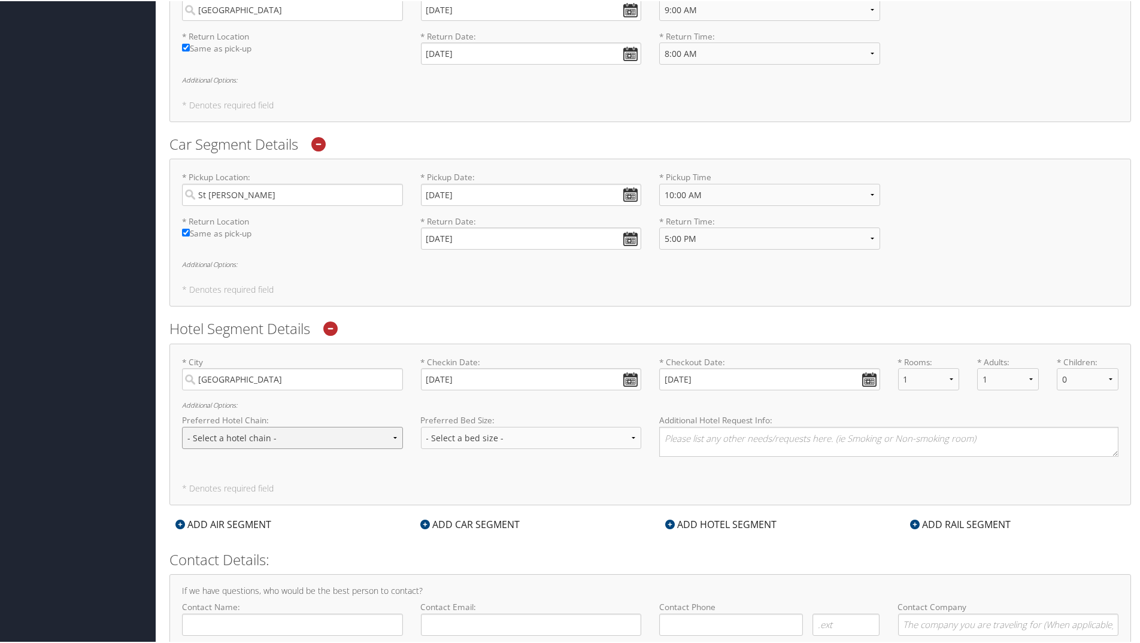
click at [263, 435] on select "- Select a hotel chain - Hyatt Mandarin Oriental Hilton Hotels Pullman Hotels M…" at bounding box center [292, 437] width 221 height 22
select select "Hyatt (HY)"
drag, startPoint x: 486, startPoint y: 475, endPoint x: 545, endPoint y: 474, distance: 58.7
click at [487, 475] on div "* City Denver Required * Checkin Date: 09/29/2025 Dates must be valid * Checkou…" at bounding box center [650, 424] width 962 height 162
click at [687, 441] on textarea at bounding box center [888, 441] width 459 height 30
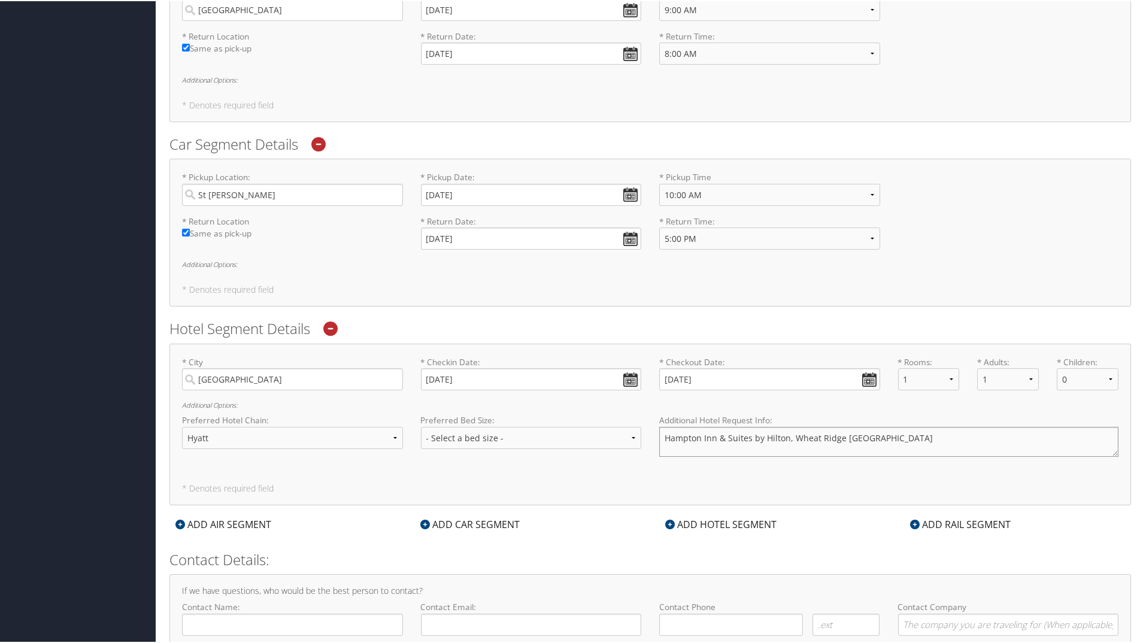
type textarea "Hampton Inn & Suites by Hilton, Wheat Ridge Denver West"
click at [689, 523] on div "ADD HOTEL SEGMENT" at bounding box center [720, 523] width 123 height 14
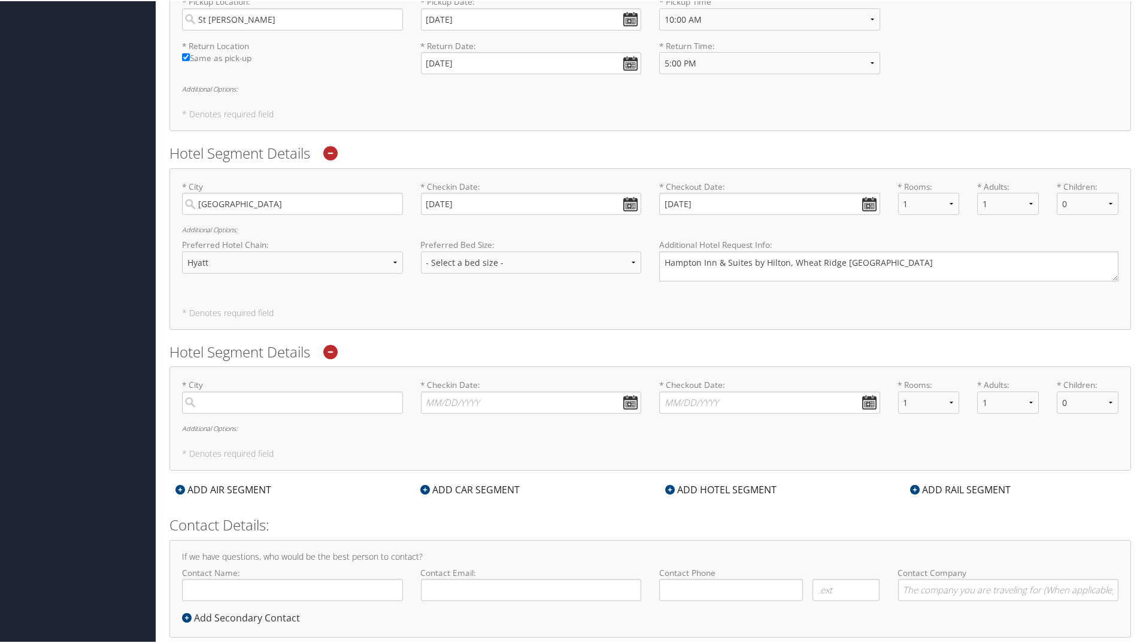
scroll to position [999, 0]
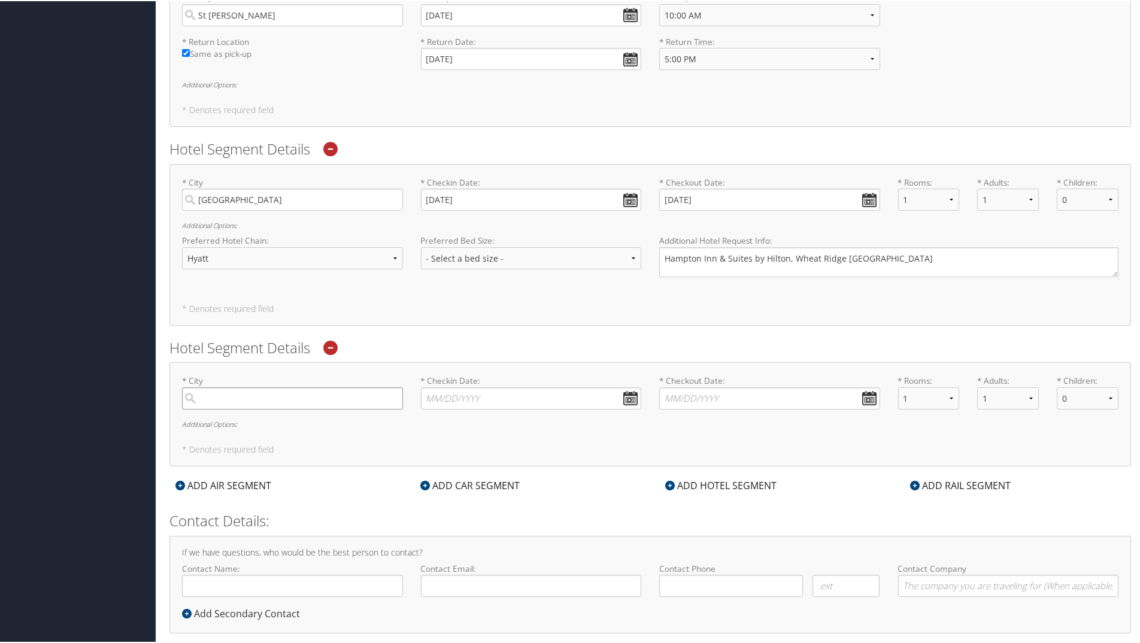
click at [240, 392] on input "search" at bounding box center [292, 397] width 221 height 22
click at [241, 414] on div "St George (SGU UT)" at bounding box center [294, 422] width 205 height 16
click at [241, 408] on input "SGU" at bounding box center [292, 397] width 221 height 22
type input "St George"
click at [556, 402] on input "* Checkin Date: Dates must be valid" at bounding box center [531, 397] width 221 height 22
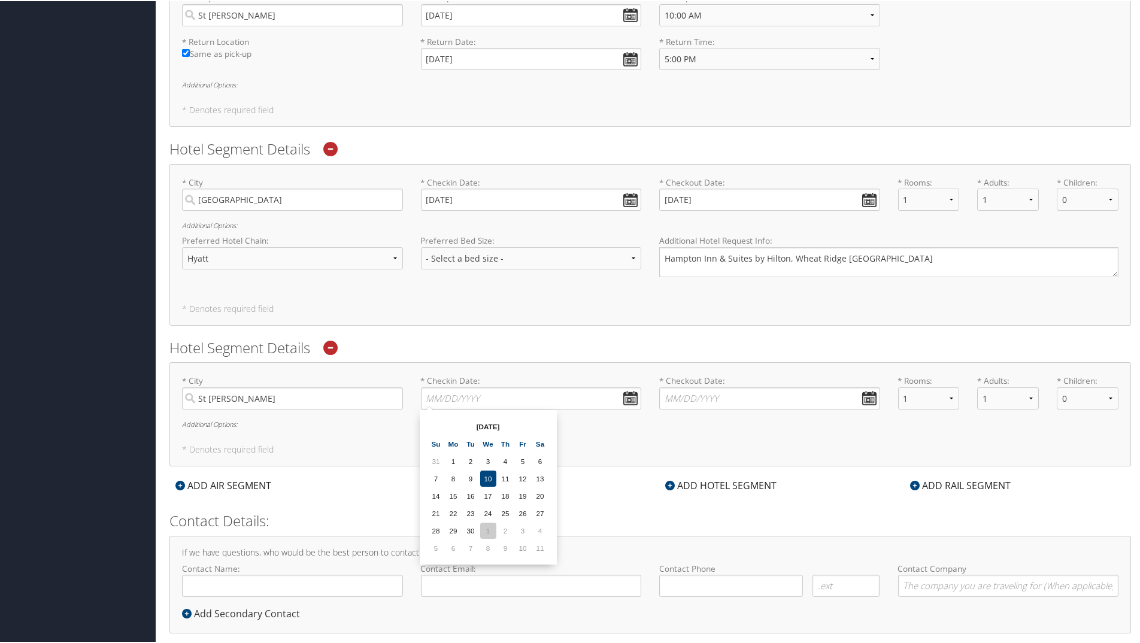
click at [484, 532] on td "1" at bounding box center [488, 530] width 16 height 16
type input "10/01/2025"
click at [738, 399] on input "* Checkout Date: Dates must be valid" at bounding box center [769, 397] width 221 height 22
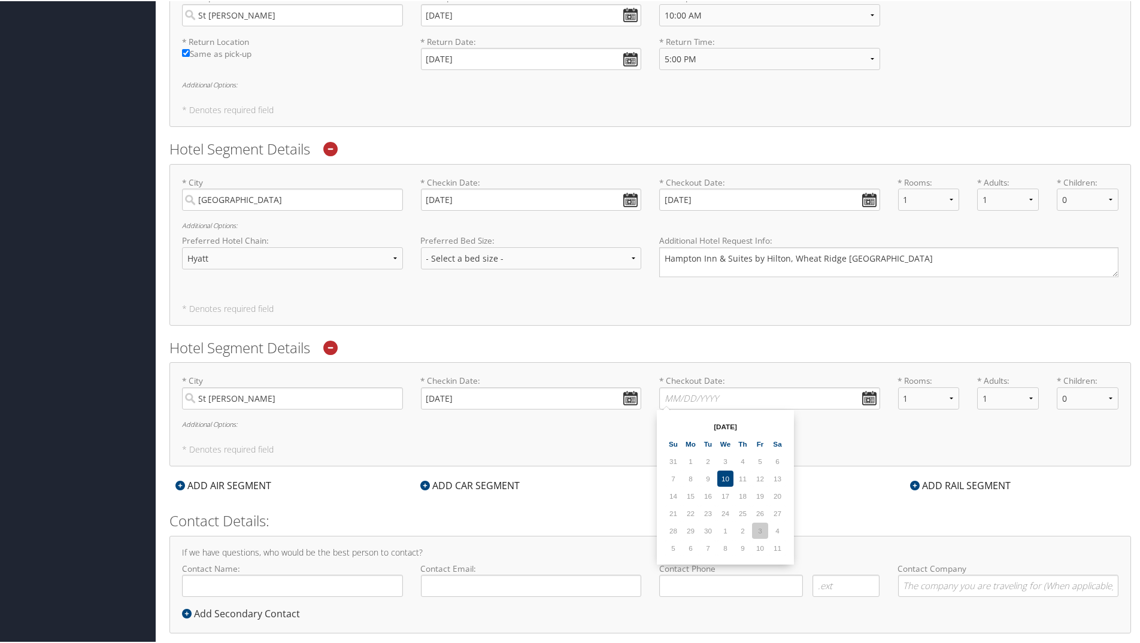
click at [759, 531] on td "3" at bounding box center [760, 530] width 16 height 16
type input "10/03/2025"
click at [234, 423] on h6 "Additional Options:" at bounding box center [650, 423] width 937 height 7
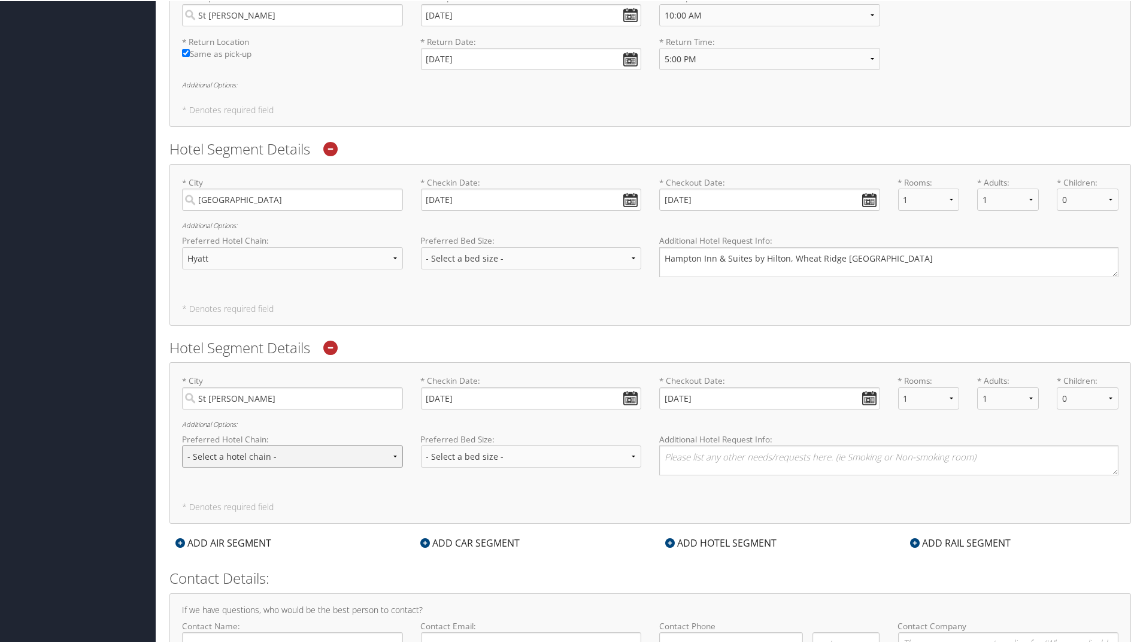
click at [313, 454] on select "- Select a hotel chain - Hyatt Mandarin Oriental Hilton Hotels Pullman Hotels M…" at bounding box center [292, 455] width 221 height 22
select select "Marriott (MC)"
click at [182, 444] on select "- Select a hotel chain - Hyatt Mandarin Oriental Hilton Hotels Pullman Hotels M…" at bounding box center [292, 455] width 221 height 22
click at [496, 455] on select "- Select a bed size - Twin Full Queen King" at bounding box center [531, 455] width 221 height 22
select select "queen"
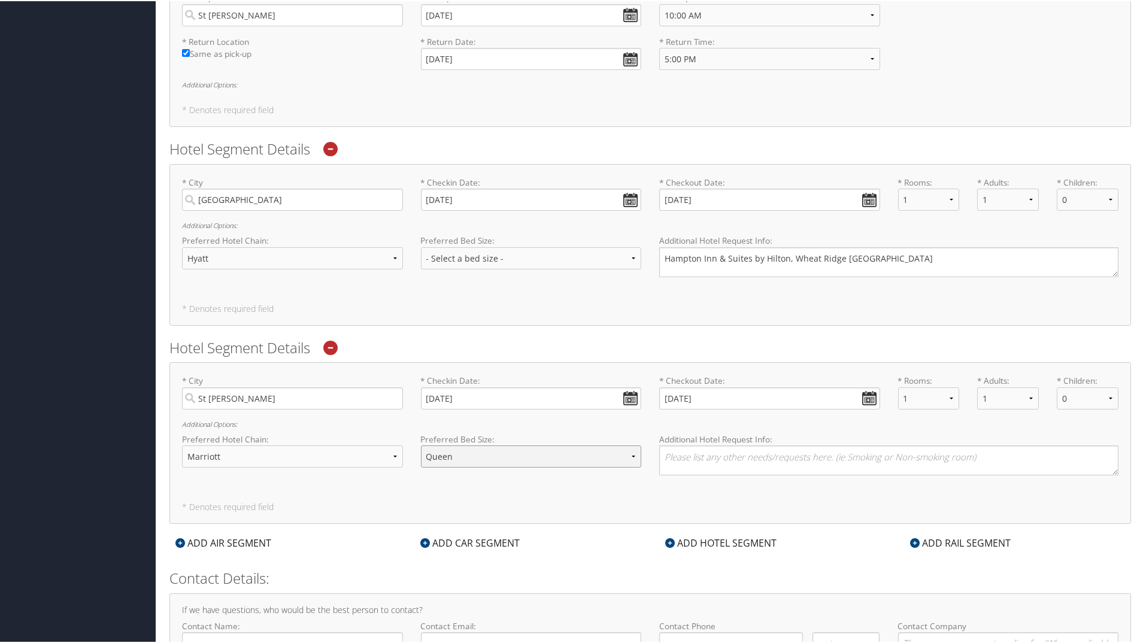
click at [421, 444] on select "- Select a bed size - Twin Full Queen King" at bounding box center [531, 455] width 221 height 22
click at [734, 462] on textarea at bounding box center [888, 459] width 459 height 30
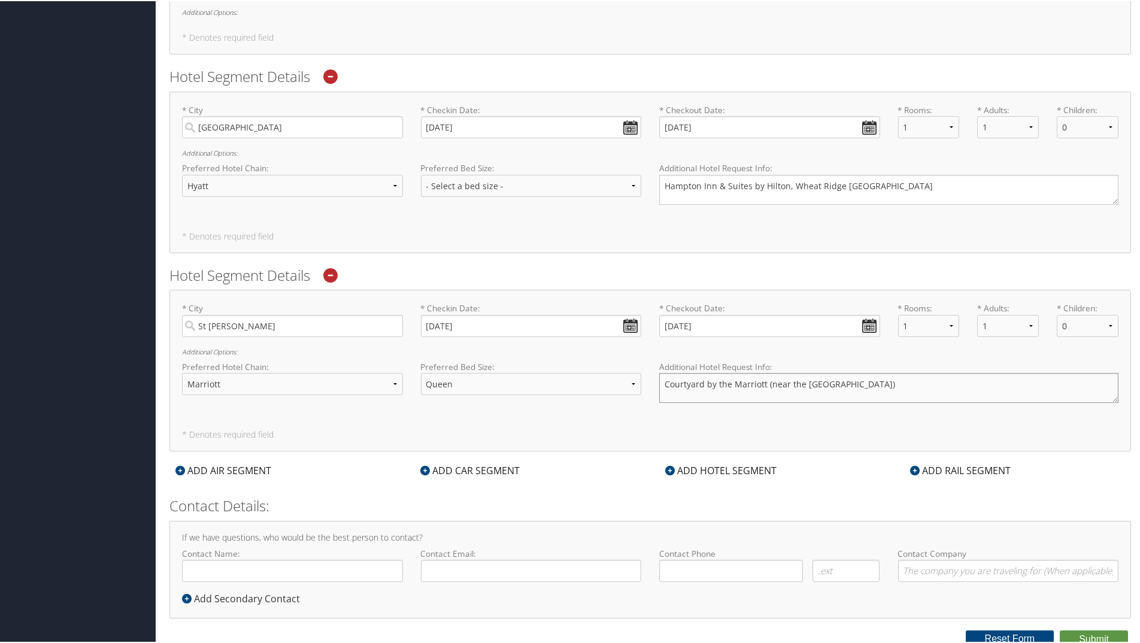
scroll to position [1075, 0]
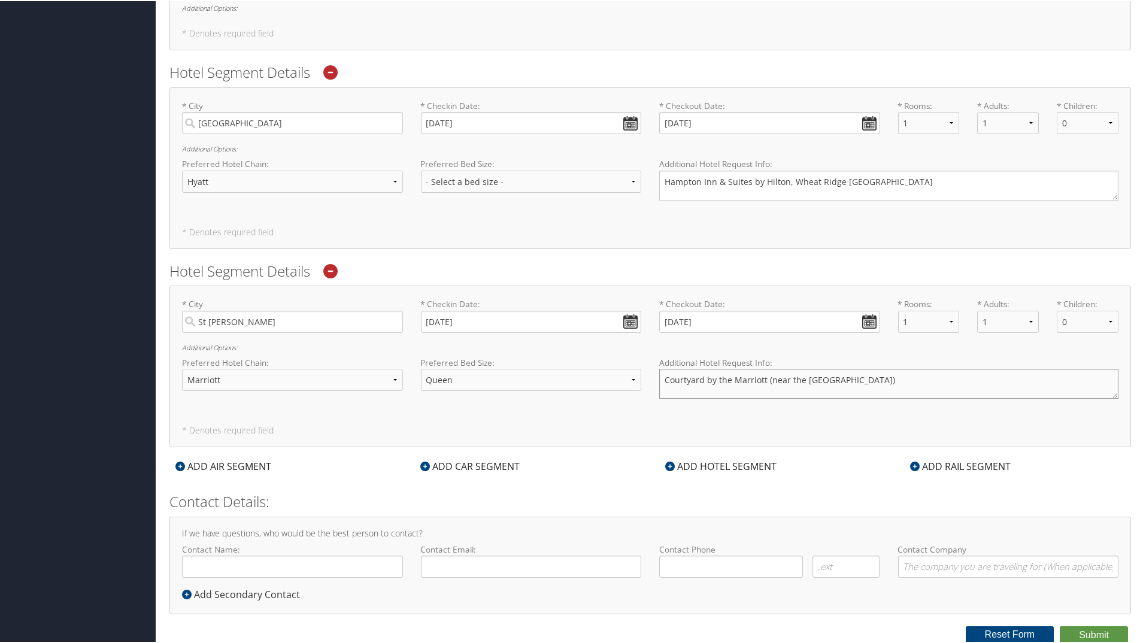
type textarea "Courtyard by the Marriott (near the Intermountain Hospital)"
click at [277, 564] on input "Contact Name:" at bounding box center [292, 566] width 221 height 22
type input "B"
type input "[PERSON_NAME]"
type input "sophie.phibbs@imail.org"
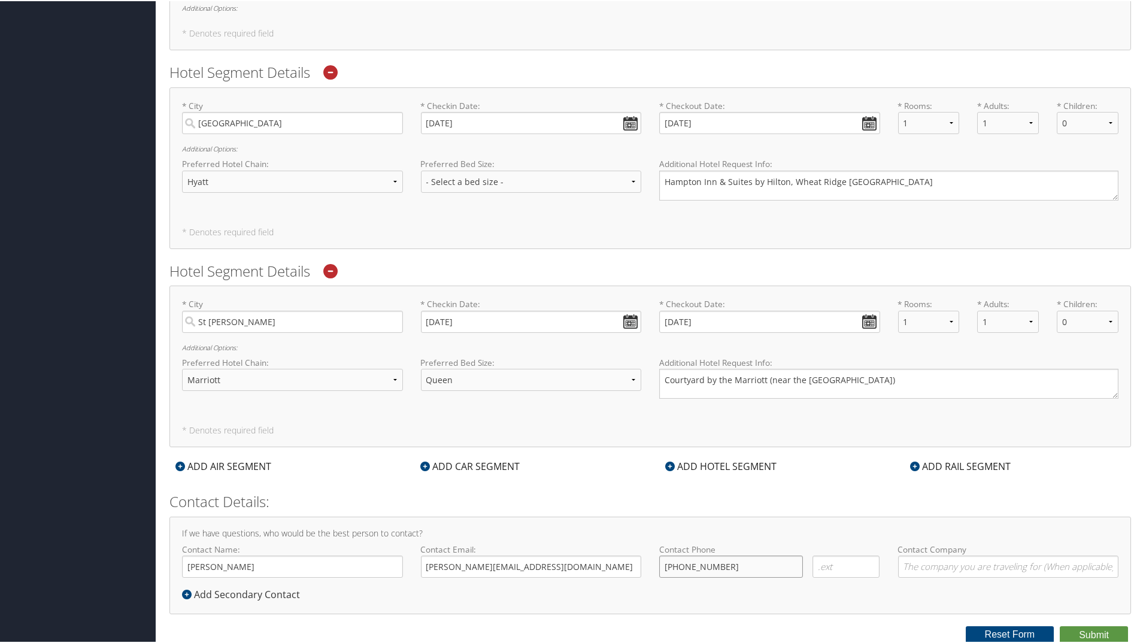
type input "(801) 584-9087"
type input "Intermountain Health"
click at [248, 590] on div "Add Secondary Contact" at bounding box center [244, 593] width 124 height 14
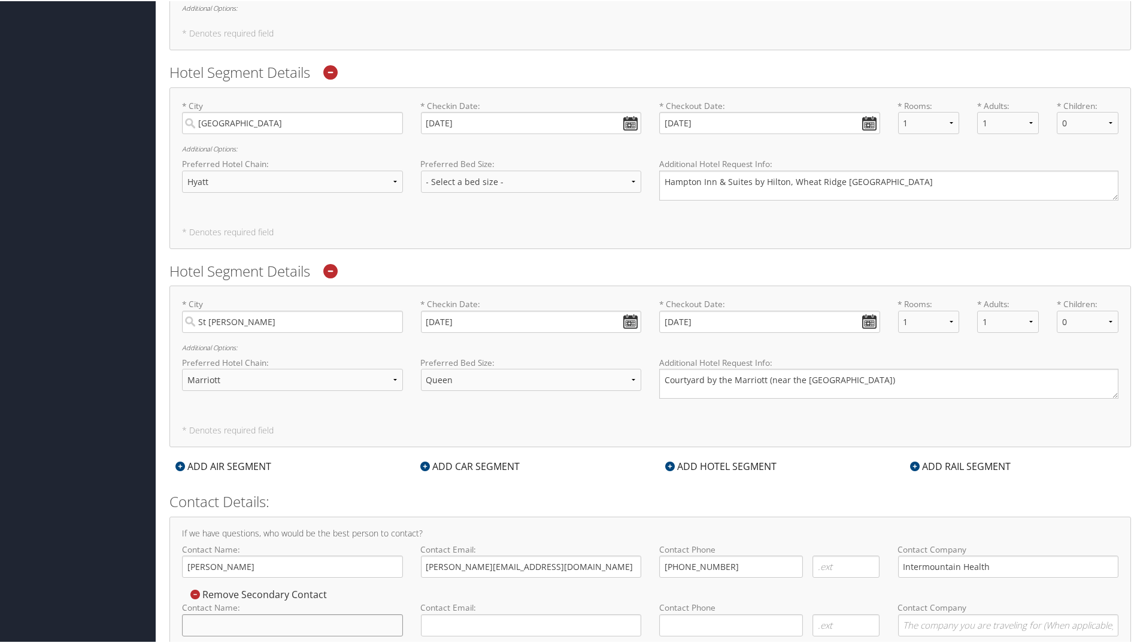
click at [254, 620] on input "Contact Name:" at bounding box center [292, 624] width 221 height 22
type input "Brenda Freymiller"
type input "b"
type input "Brenda.Freymiller@imail.org"
type input "( ) -"
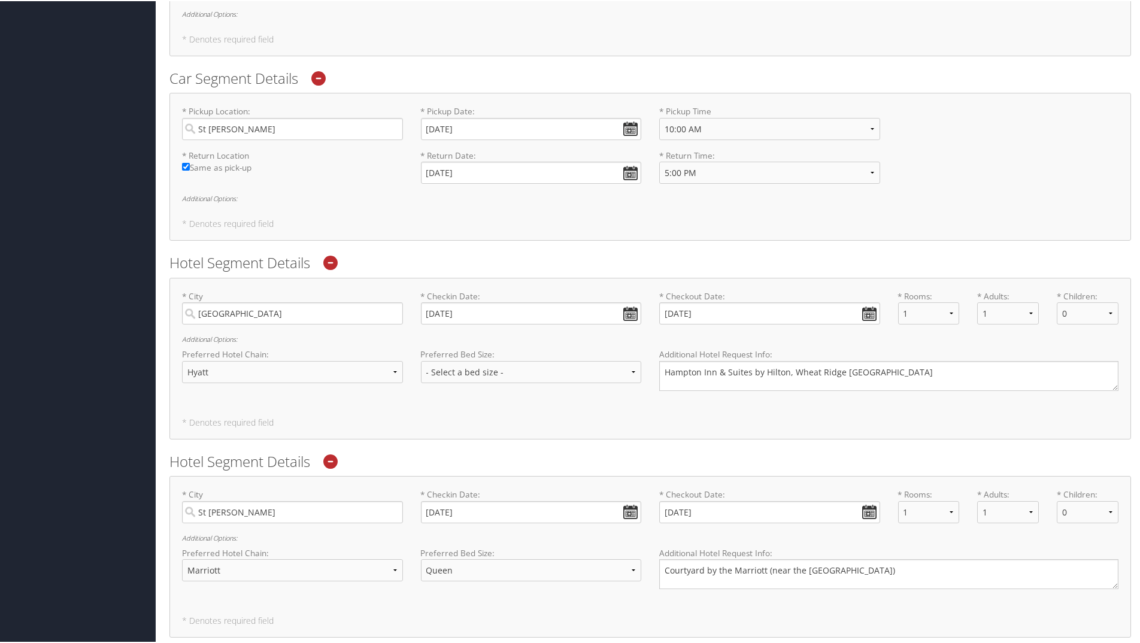
scroll to position [898, 0]
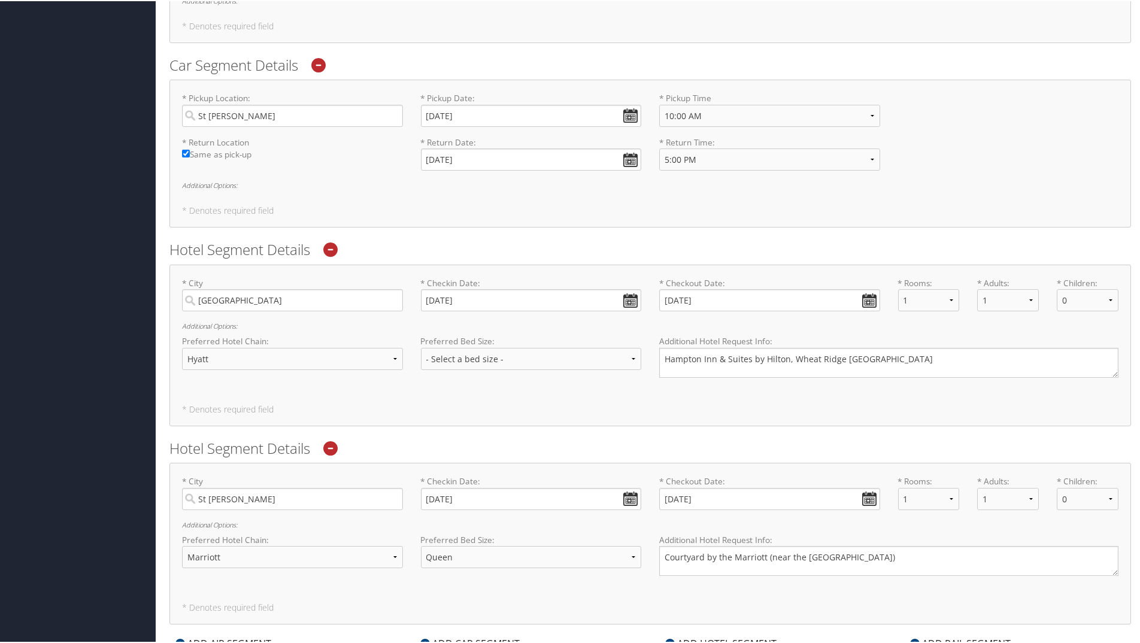
type input "Intermountain Health"
click at [395, 357] on select "- Select a hotel chain - Hyatt Mandarin Oriental Hilton Hotels Pullman Hotels M…" at bounding box center [292, 358] width 221 height 22
select select "Hilton Hotels (HL)"
click at [182, 347] on select "- Select a hotel chain - Hyatt Mandarin Oriental Hilton Hotels Pullman Hotels M…" at bounding box center [292, 358] width 221 height 22
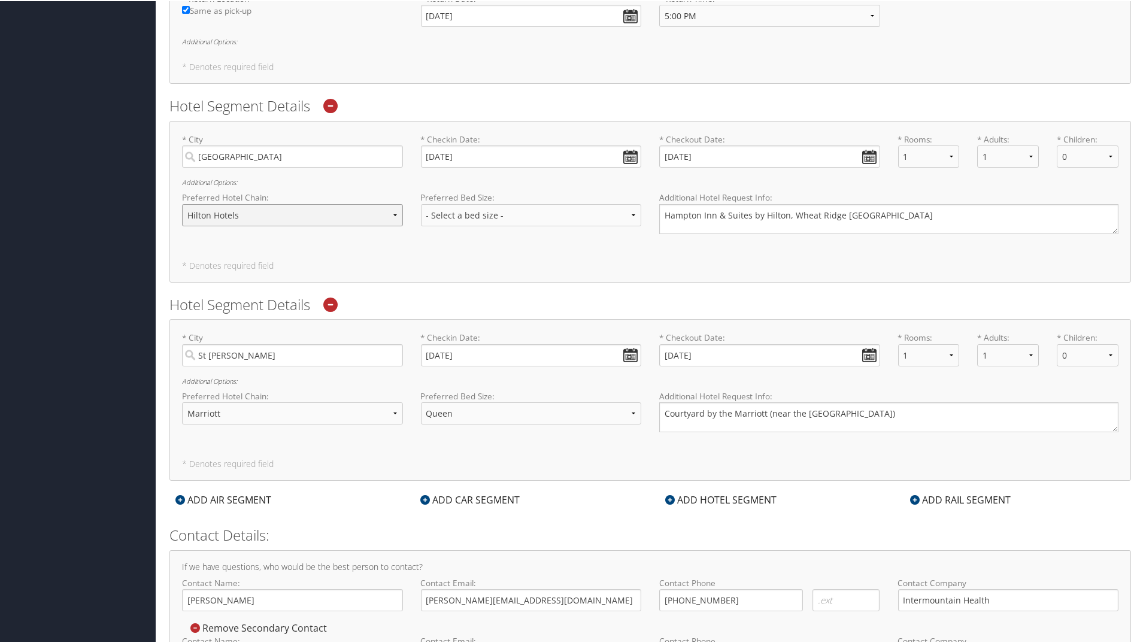
scroll to position [1078, 0]
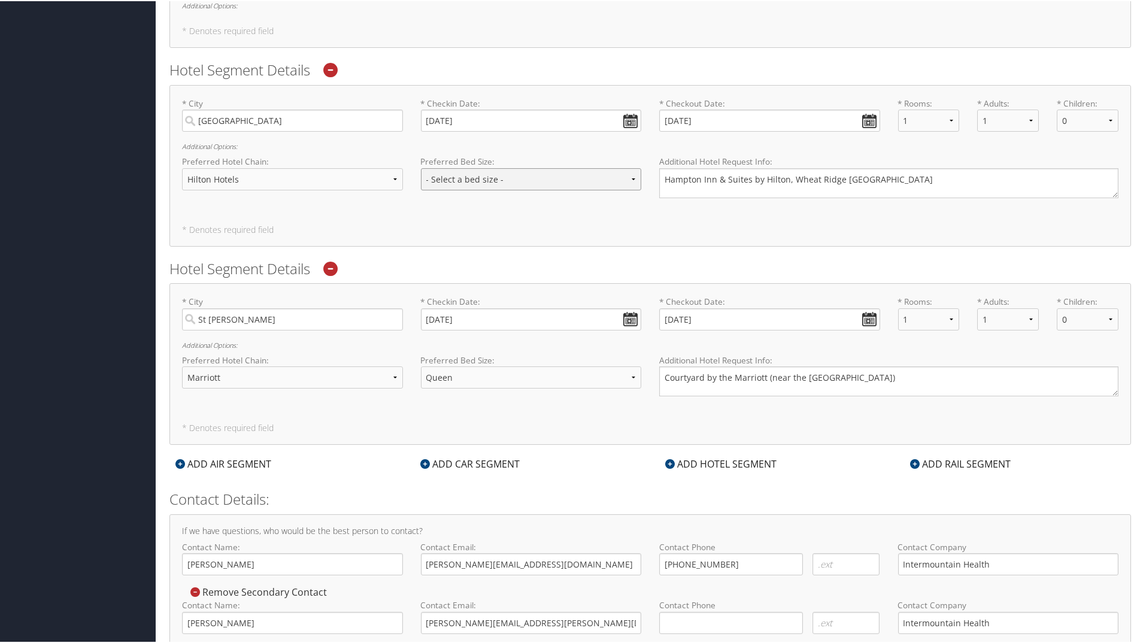
click at [535, 183] on select "- Select a bed size - Twin Full Queen King" at bounding box center [531, 178] width 221 height 22
click at [421, 167] on select "- Select a bed size - Twin Full Queen King" at bounding box center [531, 178] width 221 height 22
click at [453, 180] on select "- Select a bed size - Twin Full Queen King" at bounding box center [531, 178] width 221 height 22
select select "King"
click at [421, 167] on select "- Select a bed size - Twin Full Queen King" at bounding box center [531, 178] width 221 height 22
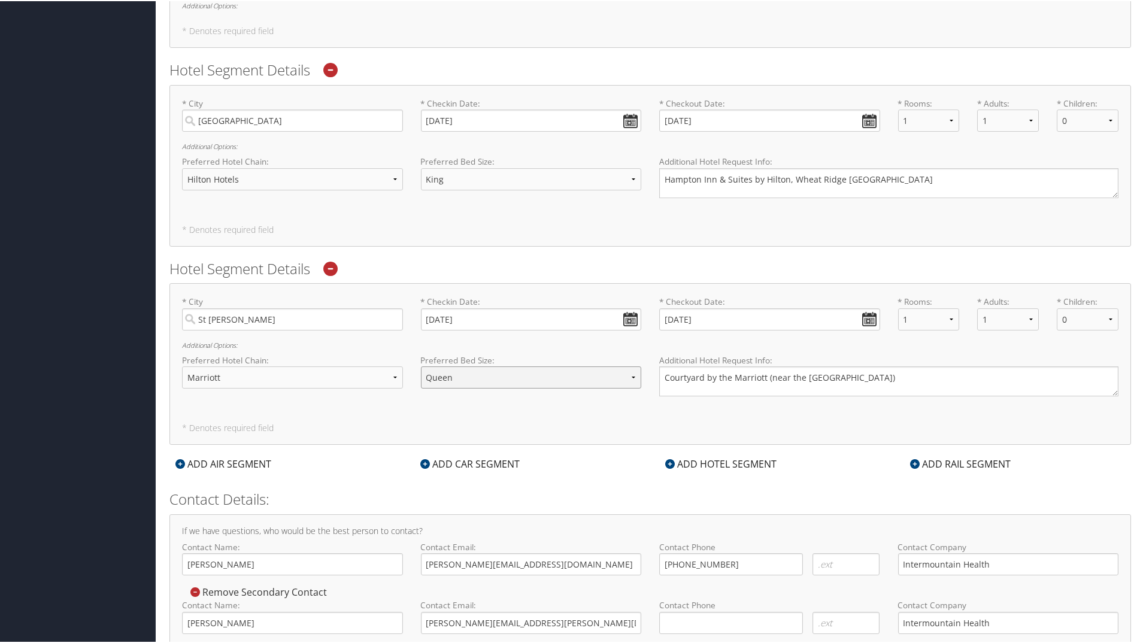
click at [459, 377] on select "- Select a bed size - Twin Full Queen King" at bounding box center [531, 376] width 221 height 22
select select "King"
click at [421, 365] on select "- Select a bed size - Twin Full Queen King" at bounding box center [531, 376] width 221 height 22
click at [568, 166] on label "Preferred Bed Size:" at bounding box center [531, 160] width 221 height 12
click at [560, 177] on select "- Select a bed size - Twin Full Queen King" at bounding box center [531, 178] width 221 height 22
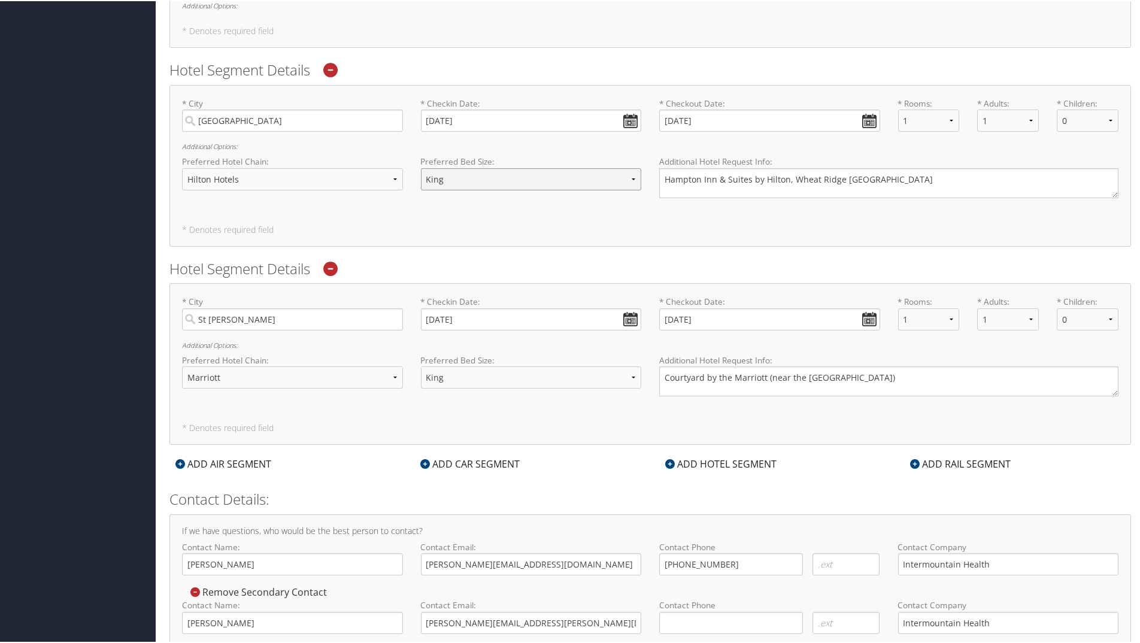
select select "queen"
click at [421, 167] on select "- Select a bed size - Twin Full Queen King" at bounding box center [531, 178] width 221 height 22
click at [463, 380] on select "- Select a bed size - Twin Full Queen King" at bounding box center [531, 376] width 221 height 22
select select "queen"
click at [421, 365] on select "- Select a bed size - Twin Full Queen King" at bounding box center [531, 376] width 221 height 22
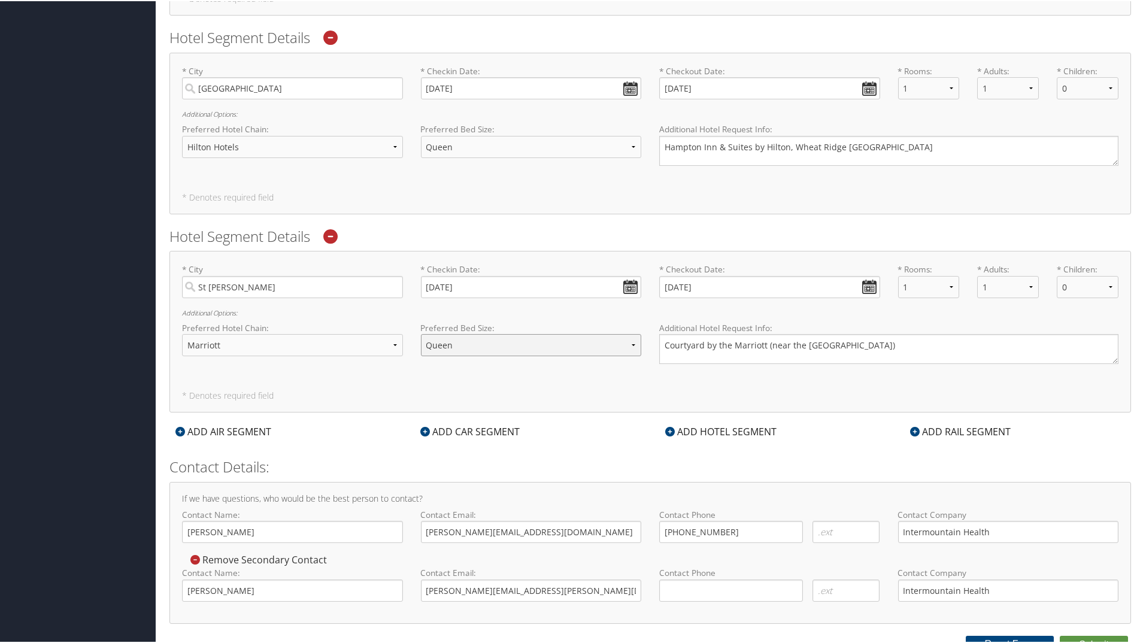
scroll to position [1120, 0]
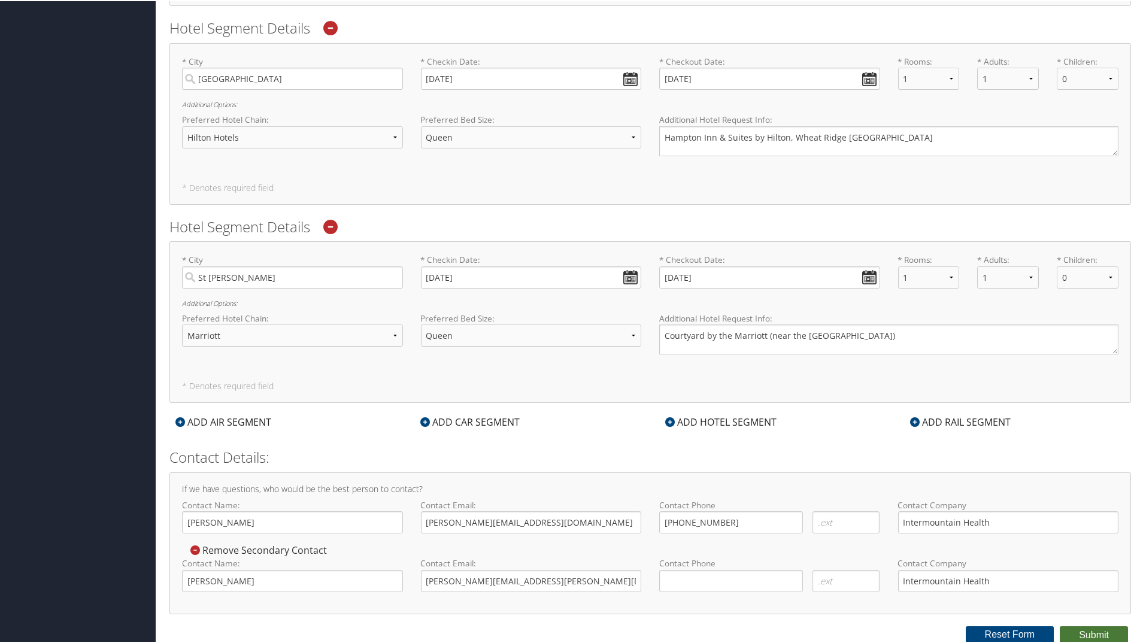
click at [1086, 631] on button "Submit" at bounding box center [1094, 634] width 68 height 18
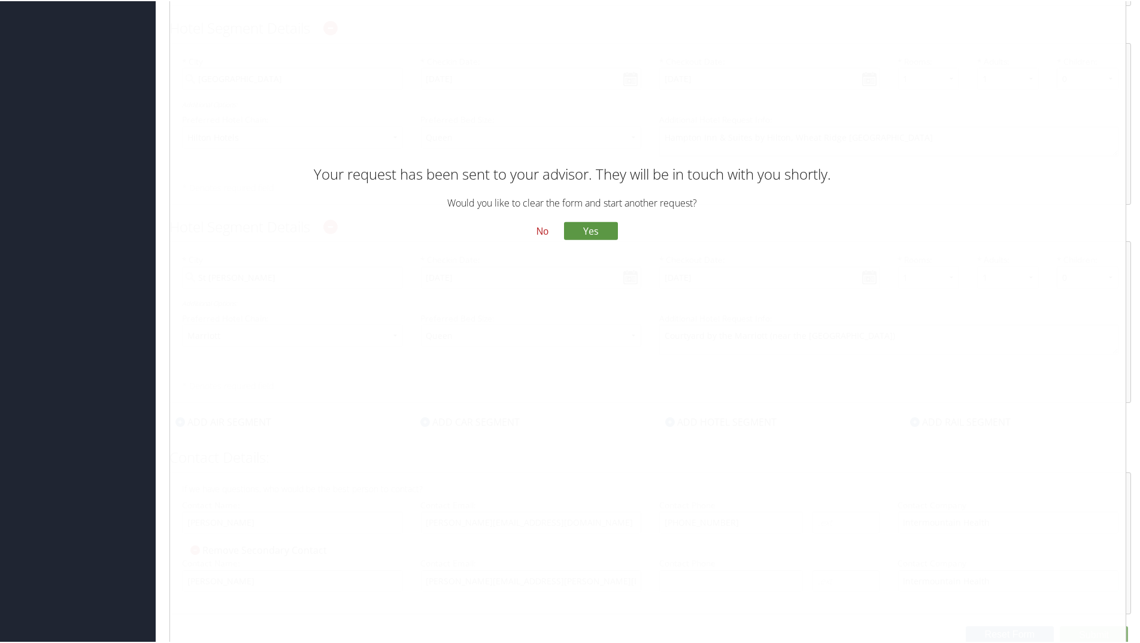
click at [540, 228] on button "No" at bounding box center [542, 230] width 31 height 20
